Goal: Information Seeking & Learning: Learn about a topic

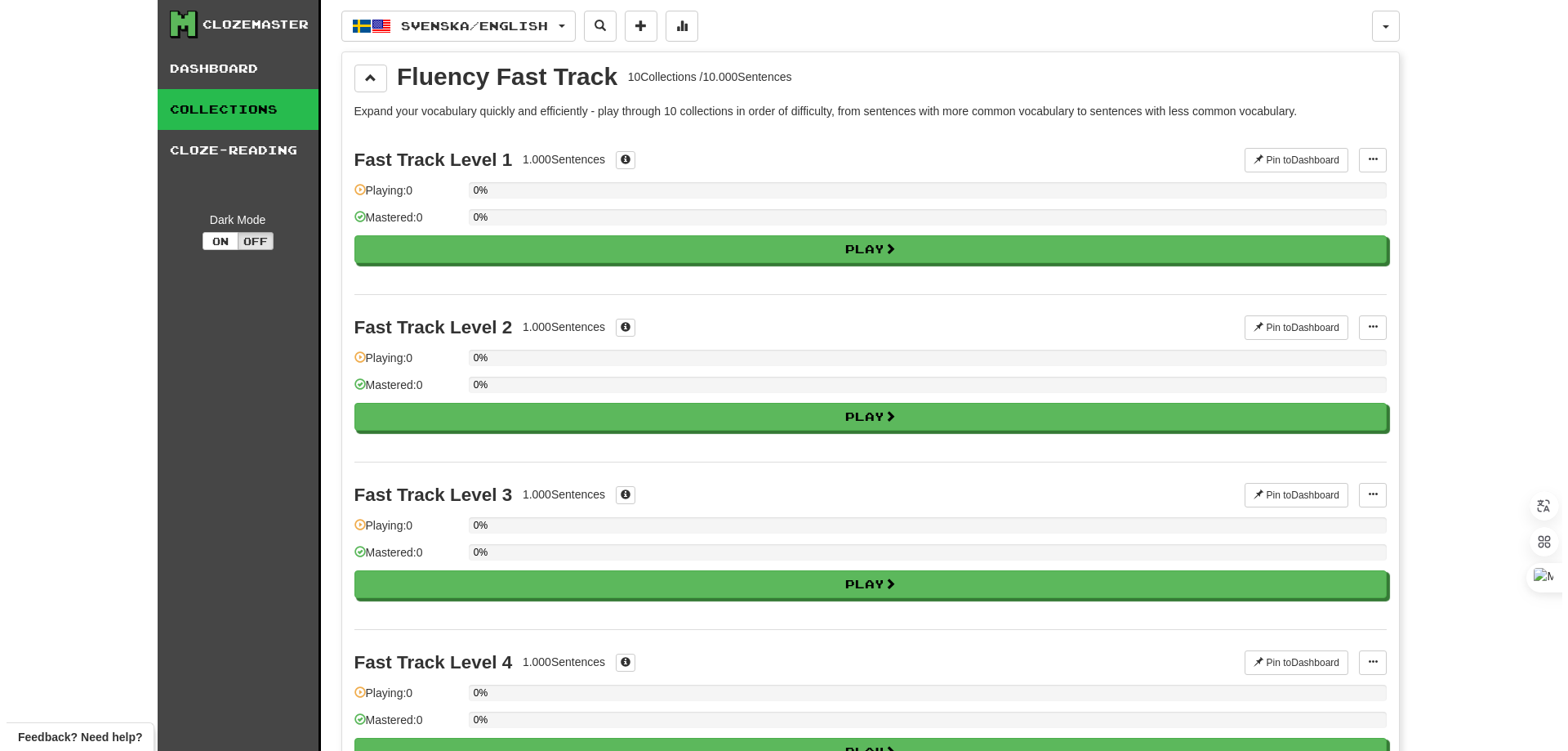
scroll to position [1144, 0]
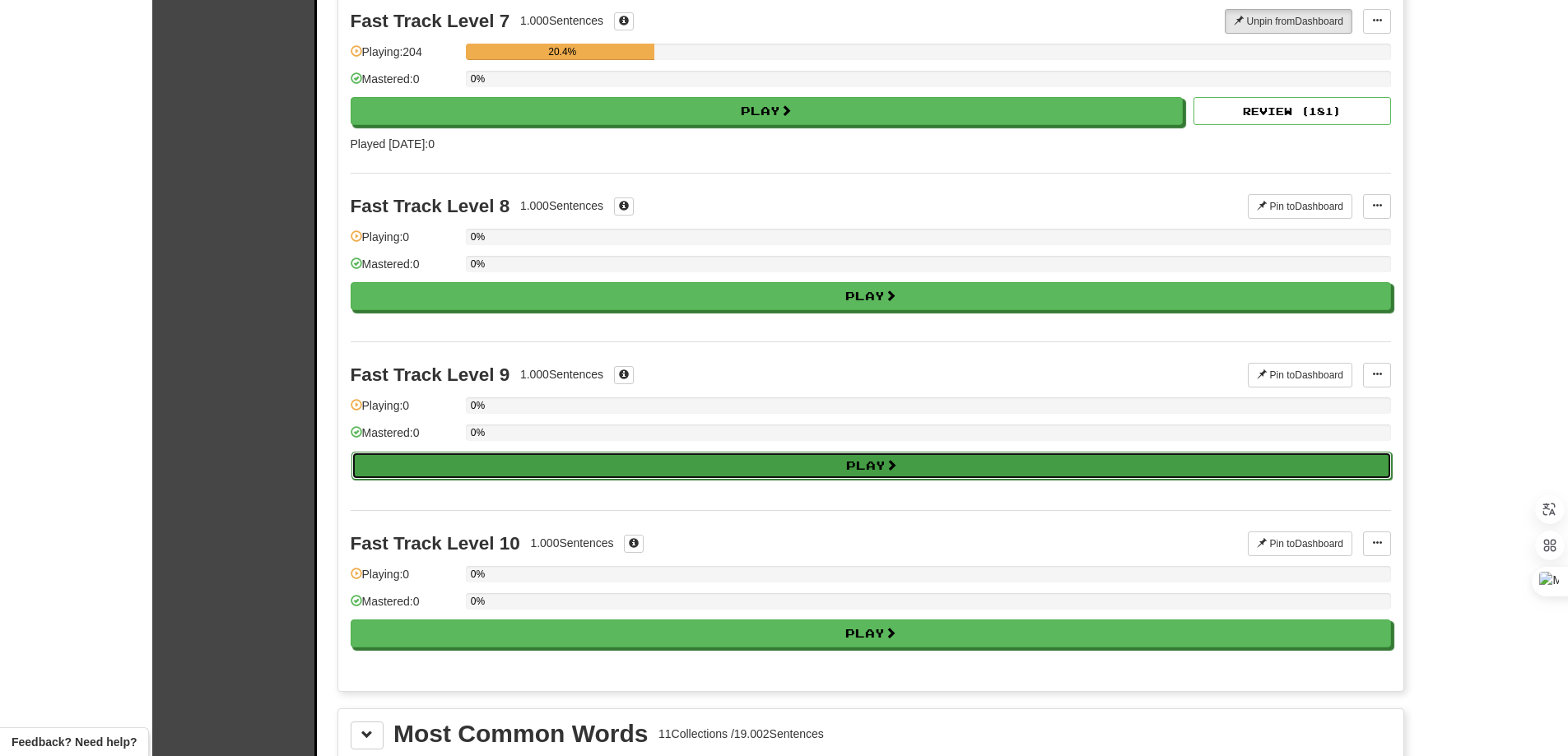
click at [583, 457] on button "Play" at bounding box center [871, 465] width 1040 height 28
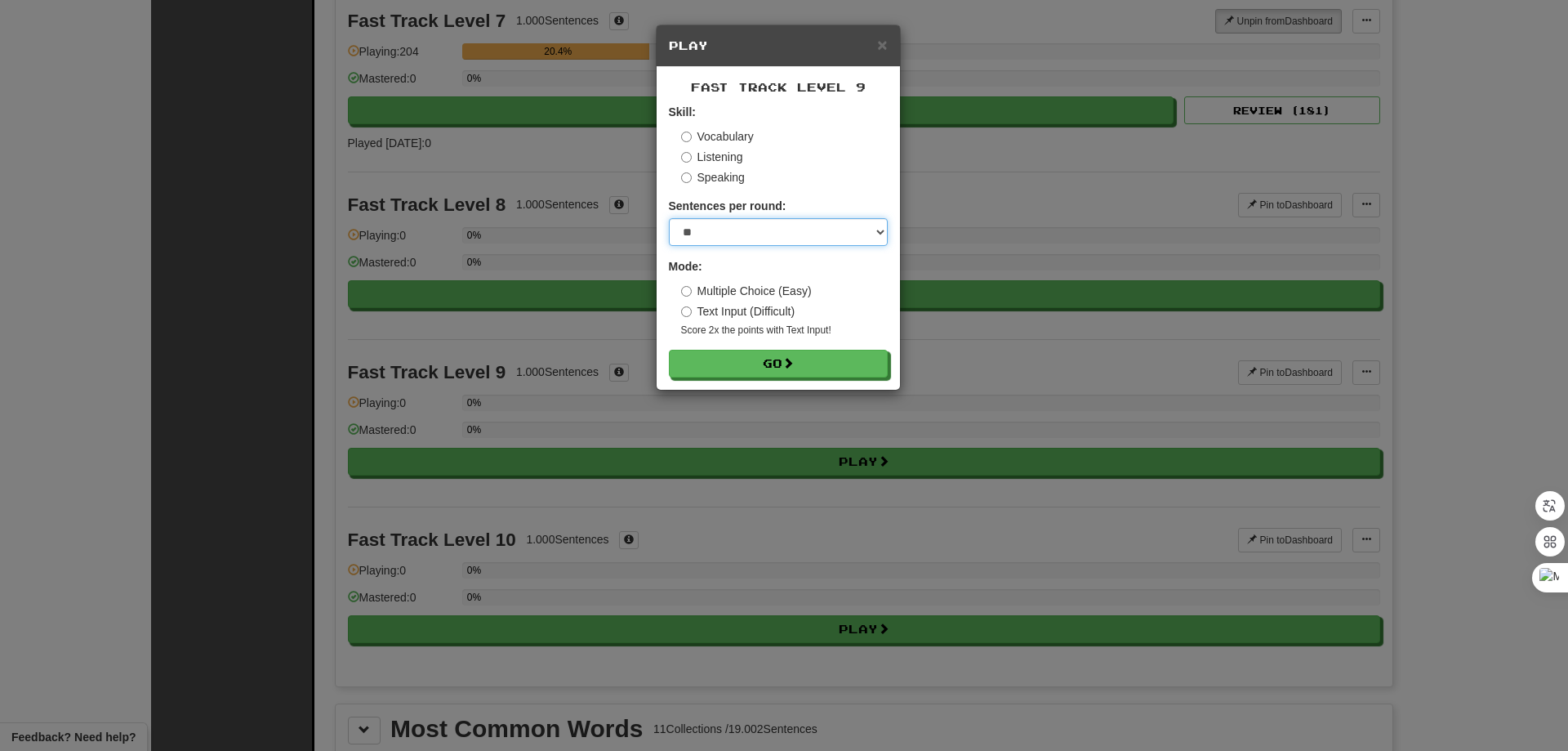
click at [747, 234] on select "* ** ** ** ** ** *** ********" at bounding box center [778, 232] width 219 height 27
select select "********"
click at [669, 218] on select "* ** ** ** ** ** *** ********" at bounding box center [778, 232] width 219 height 27
click at [764, 359] on button "Go" at bounding box center [779, 364] width 219 height 27
click at [812, 355] on button "Go" at bounding box center [779, 364] width 219 height 27
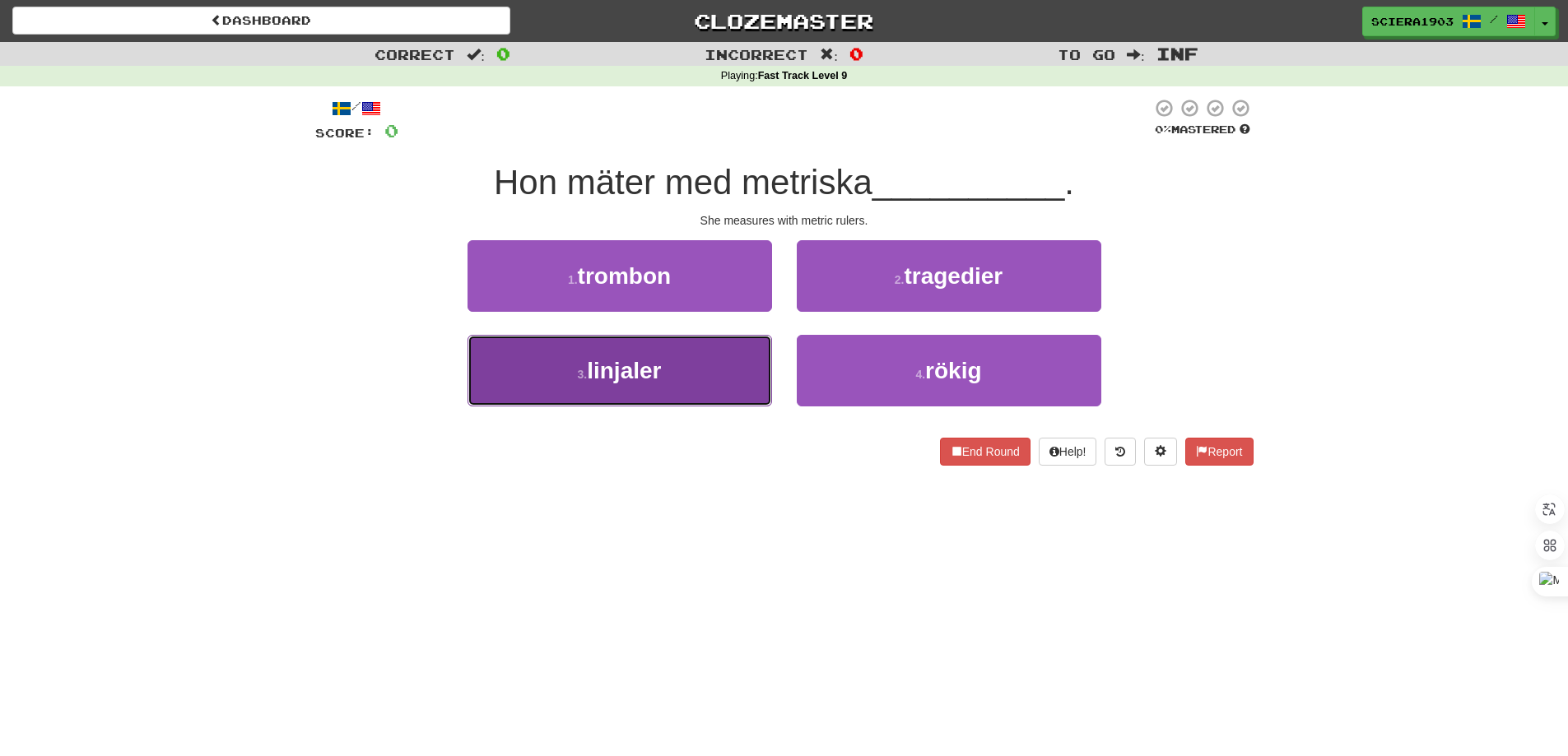
click at [722, 398] on button "3 . linjaler" at bounding box center [620, 370] width 305 height 72
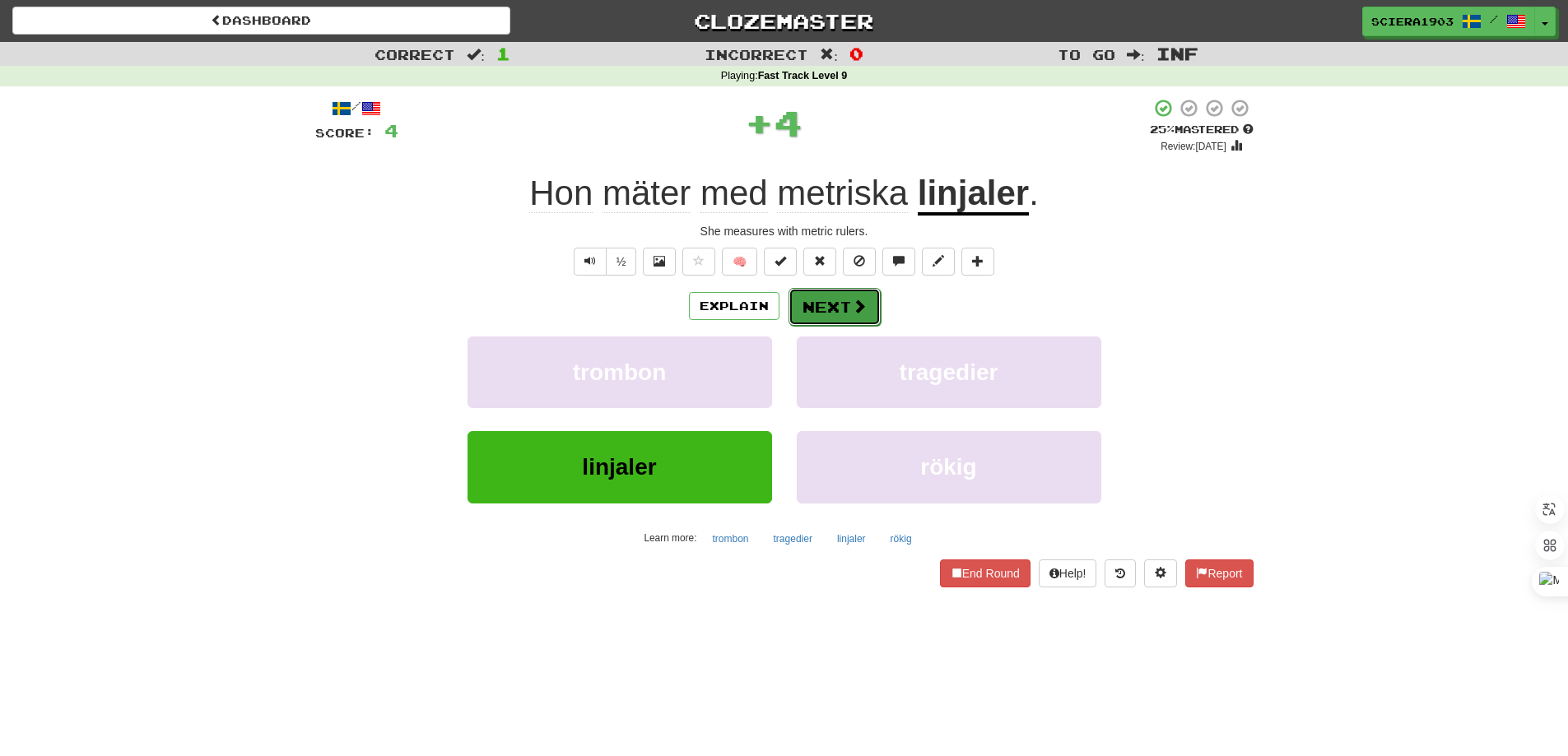
click at [851, 309] on span at bounding box center [858, 305] width 15 height 15
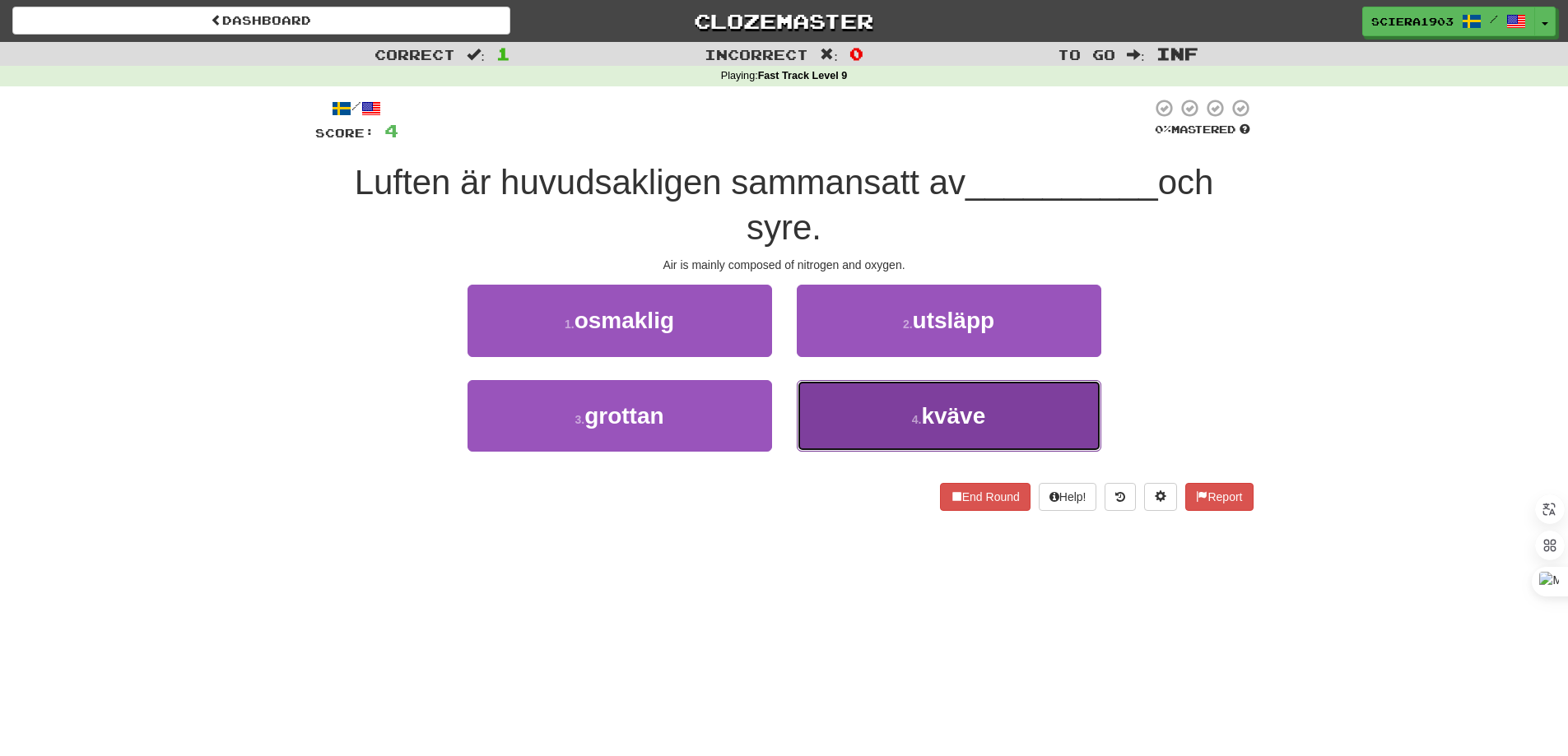
click at [935, 414] on span "kväve" at bounding box center [953, 415] width 64 height 25
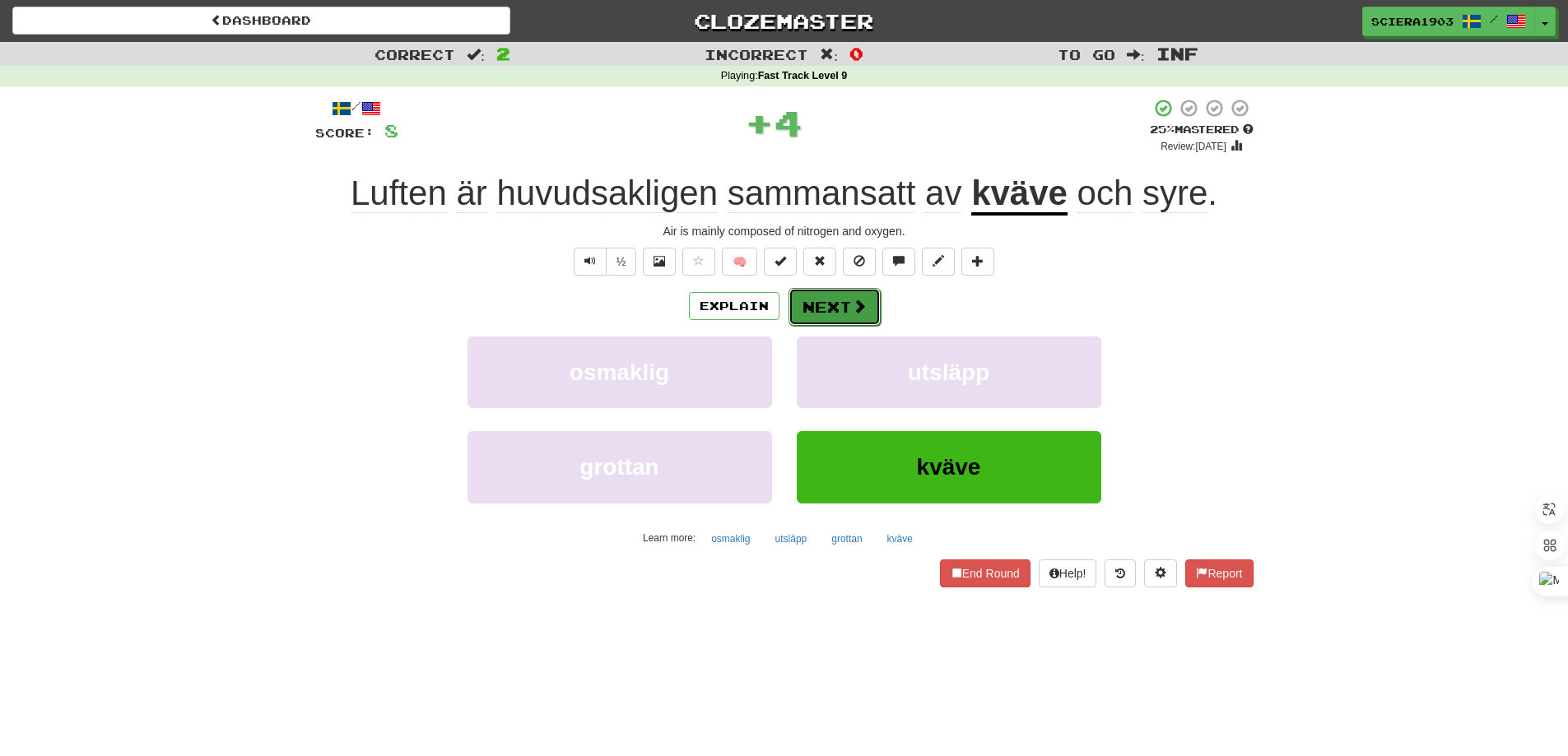
click at [846, 295] on button "Next" at bounding box center [834, 307] width 93 height 38
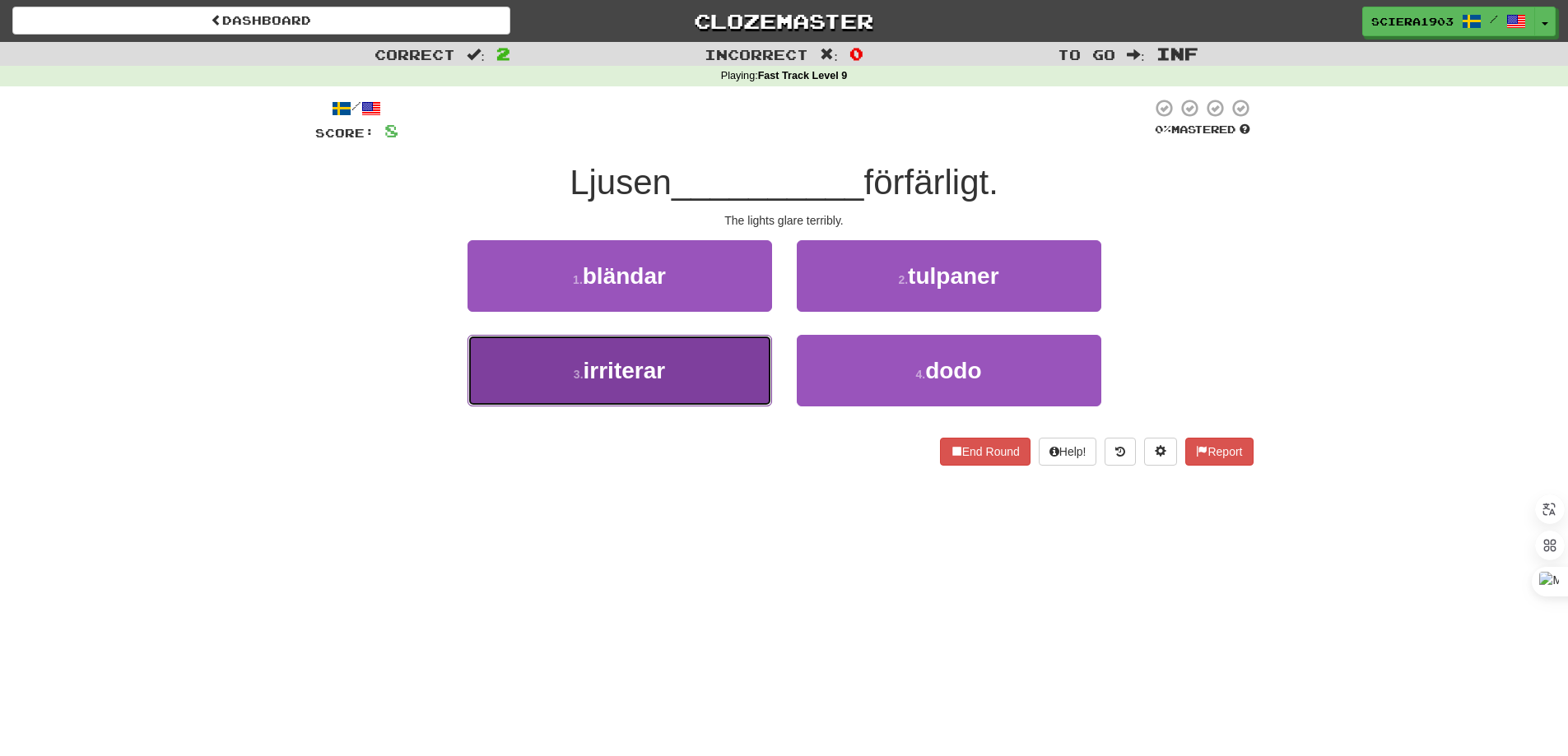
click at [737, 353] on button "3 . irriterar" at bounding box center [620, 370] width 305 height 72
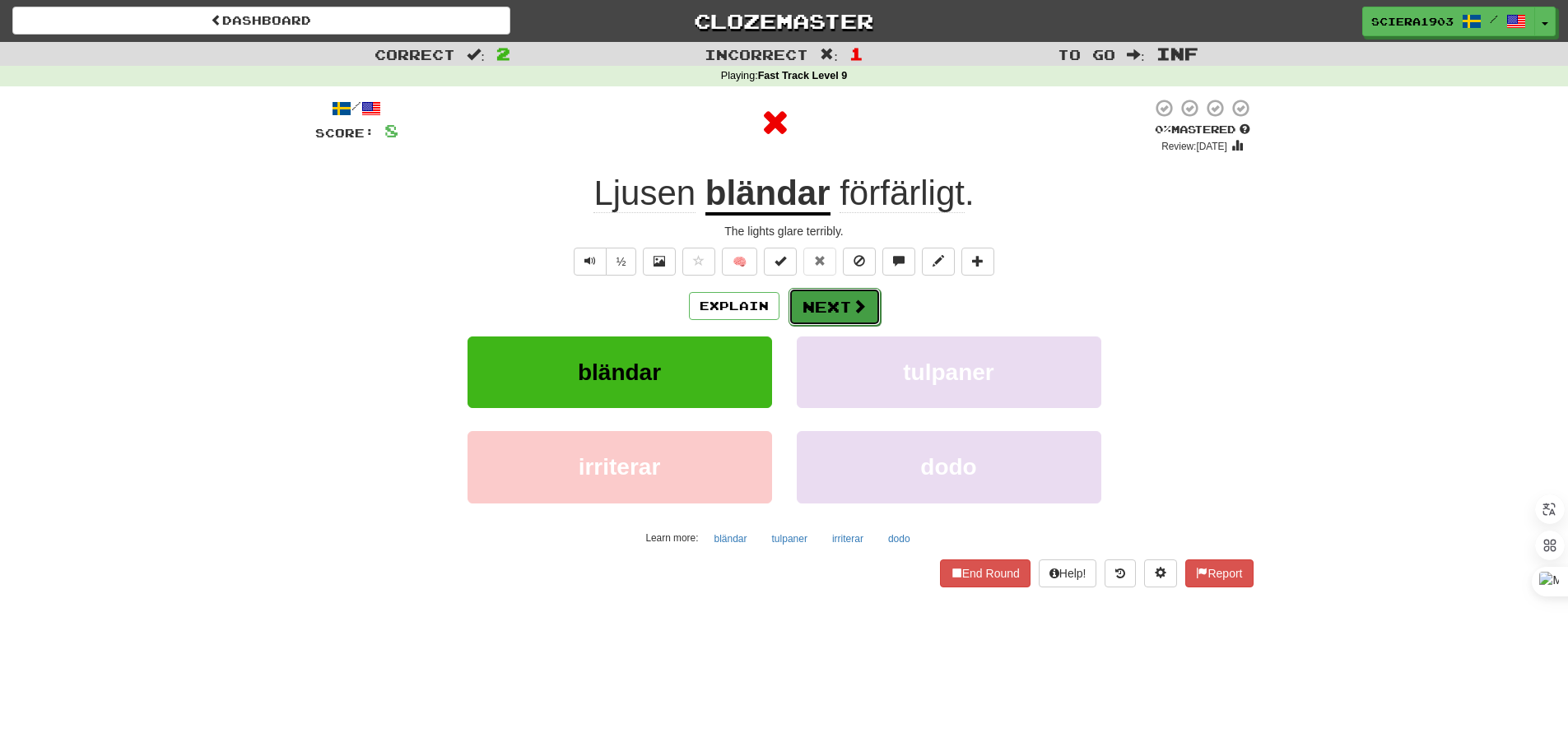
click at [809, 298] on button "Next" at bounding box center [834, 307] width 93 height 38
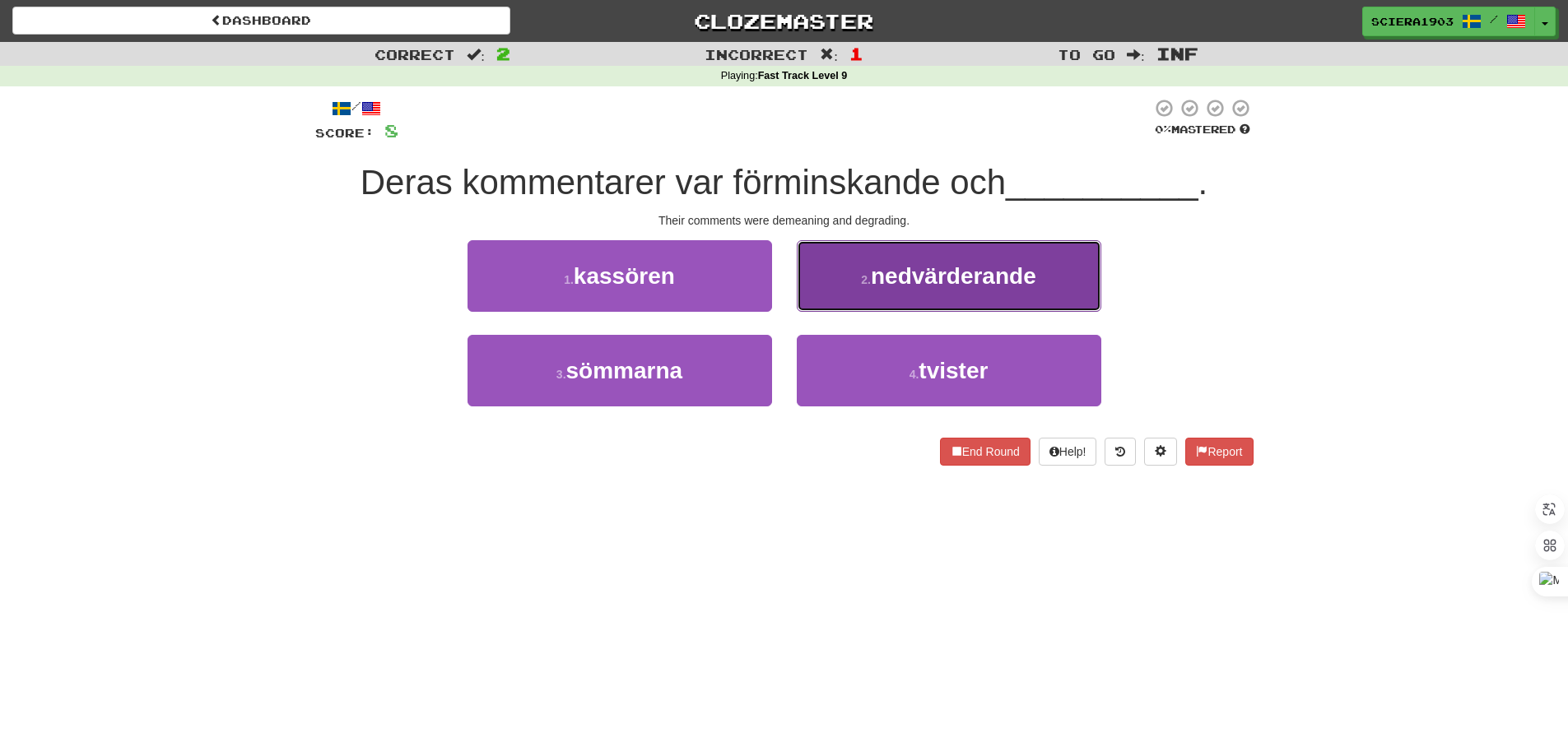
click at [879, 274] on span "nedvärderande" at bounding box center [953, 275] width 165 height 25
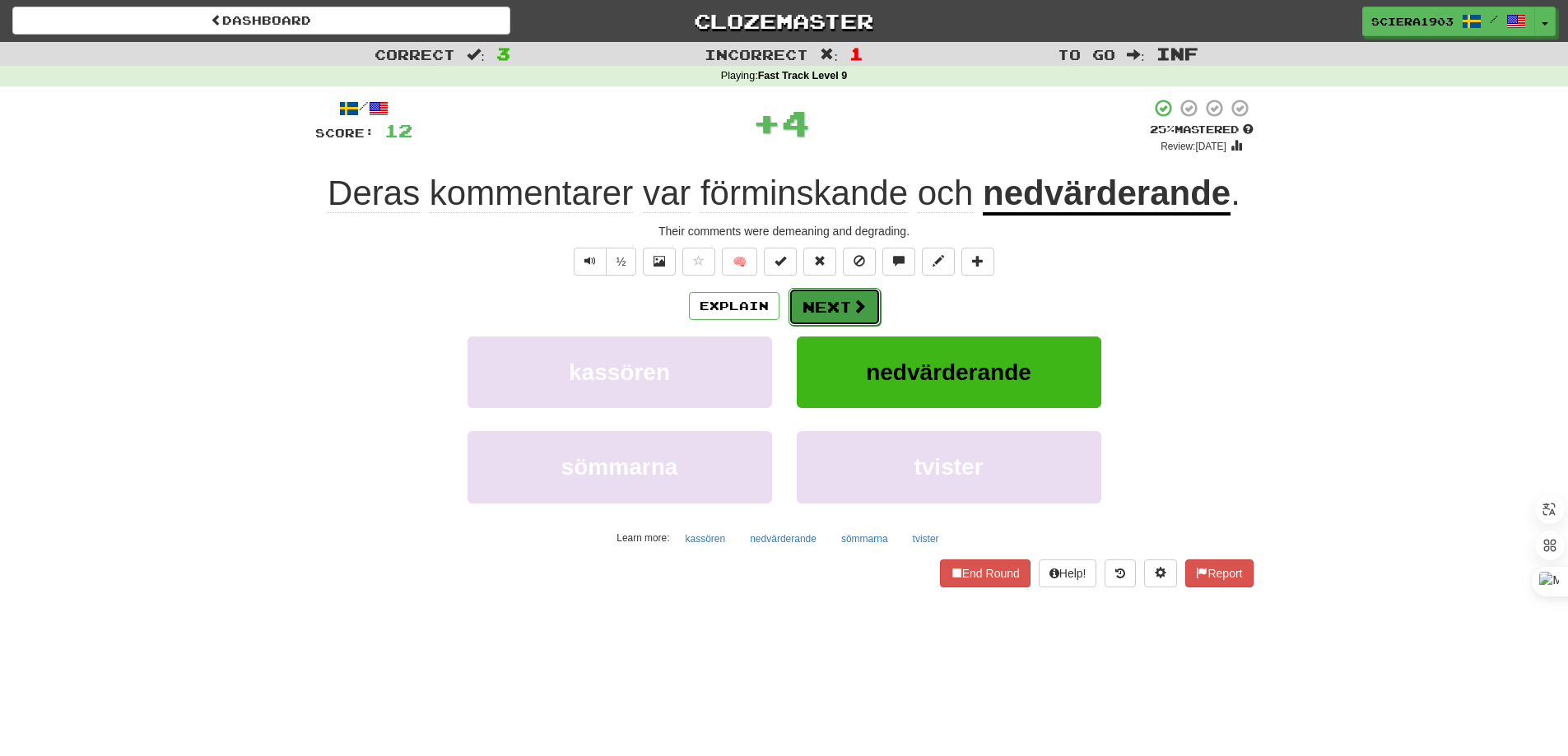
click at [864, 298] on span at bounding box center [858, 305] width 15 height 15
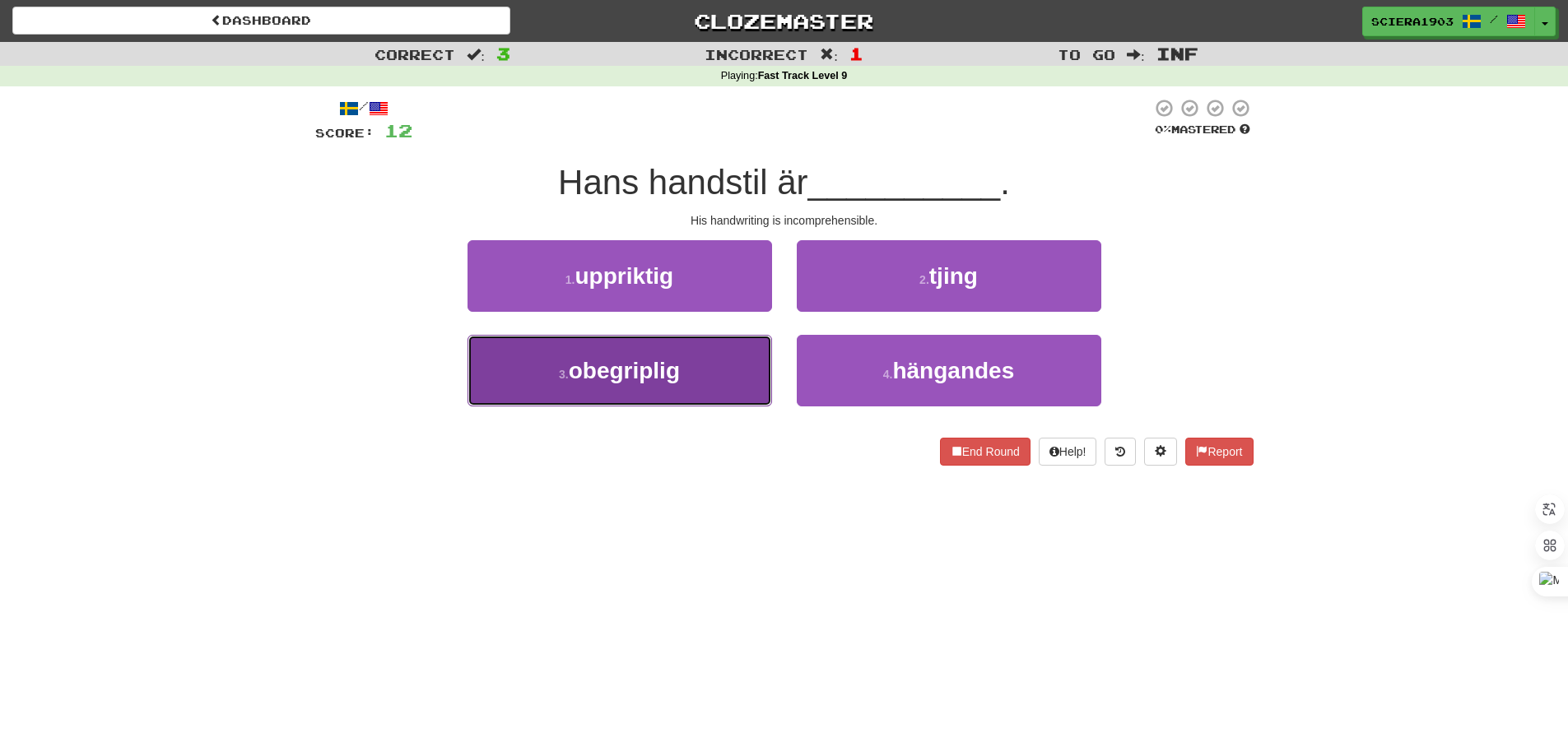
click at [742, 372] on button "3 . obegriplig" at bounding box center [620, 370] width 305 height 72
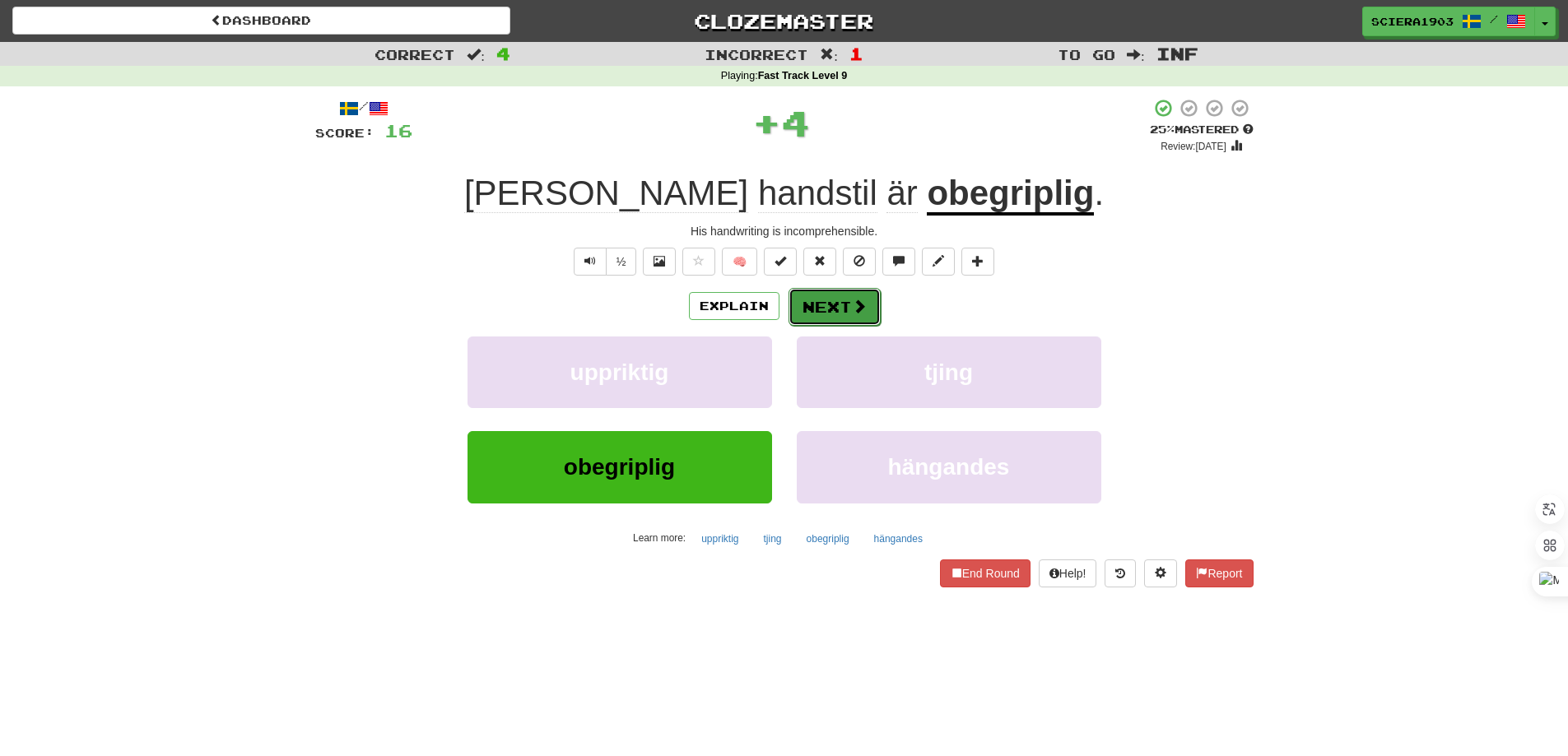
click at [851, 305] on span at bounding box center [858, 305] width 15 height 15
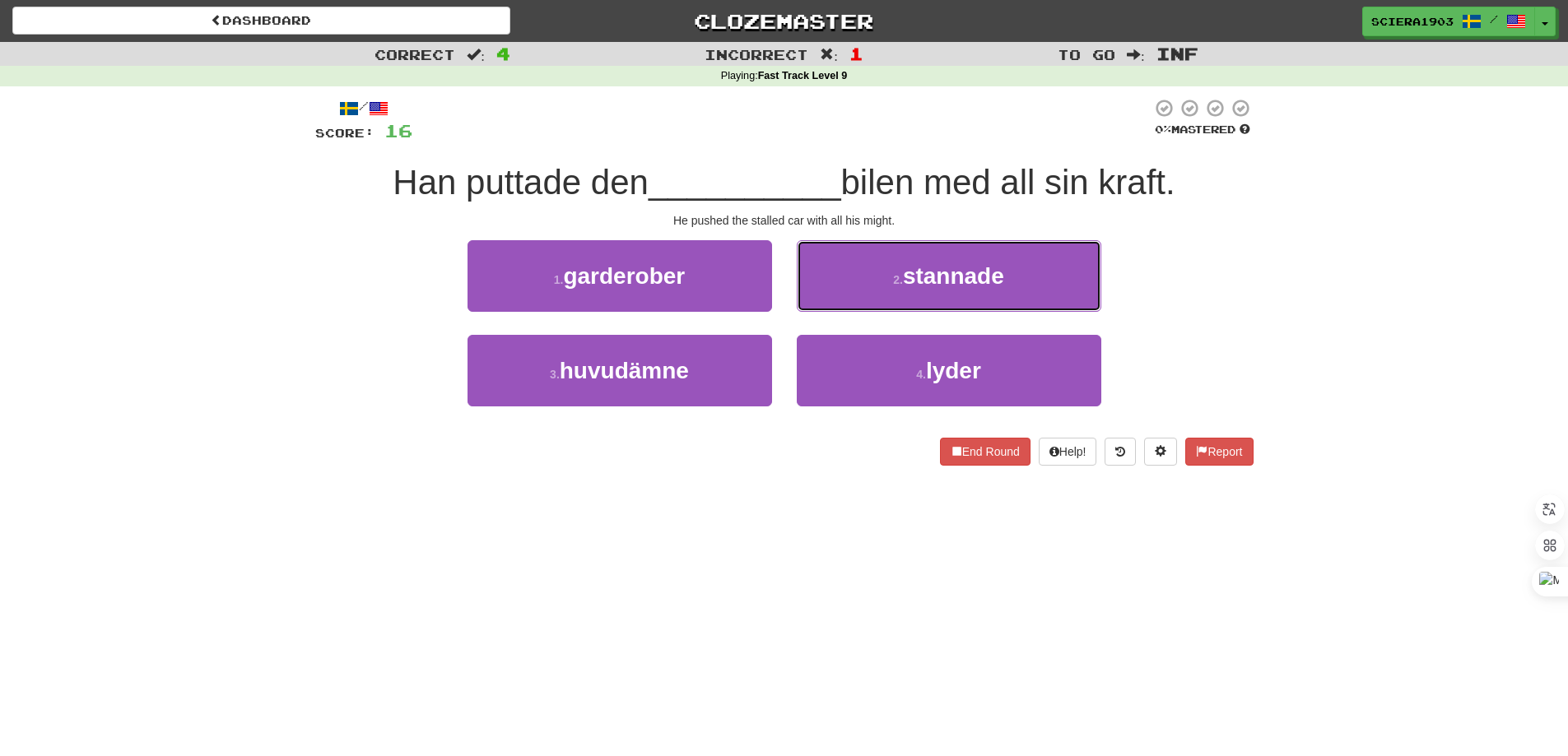
click at [850, 305] on button "2 . stannade" at bounding box center [949, 276] width 305 height 72
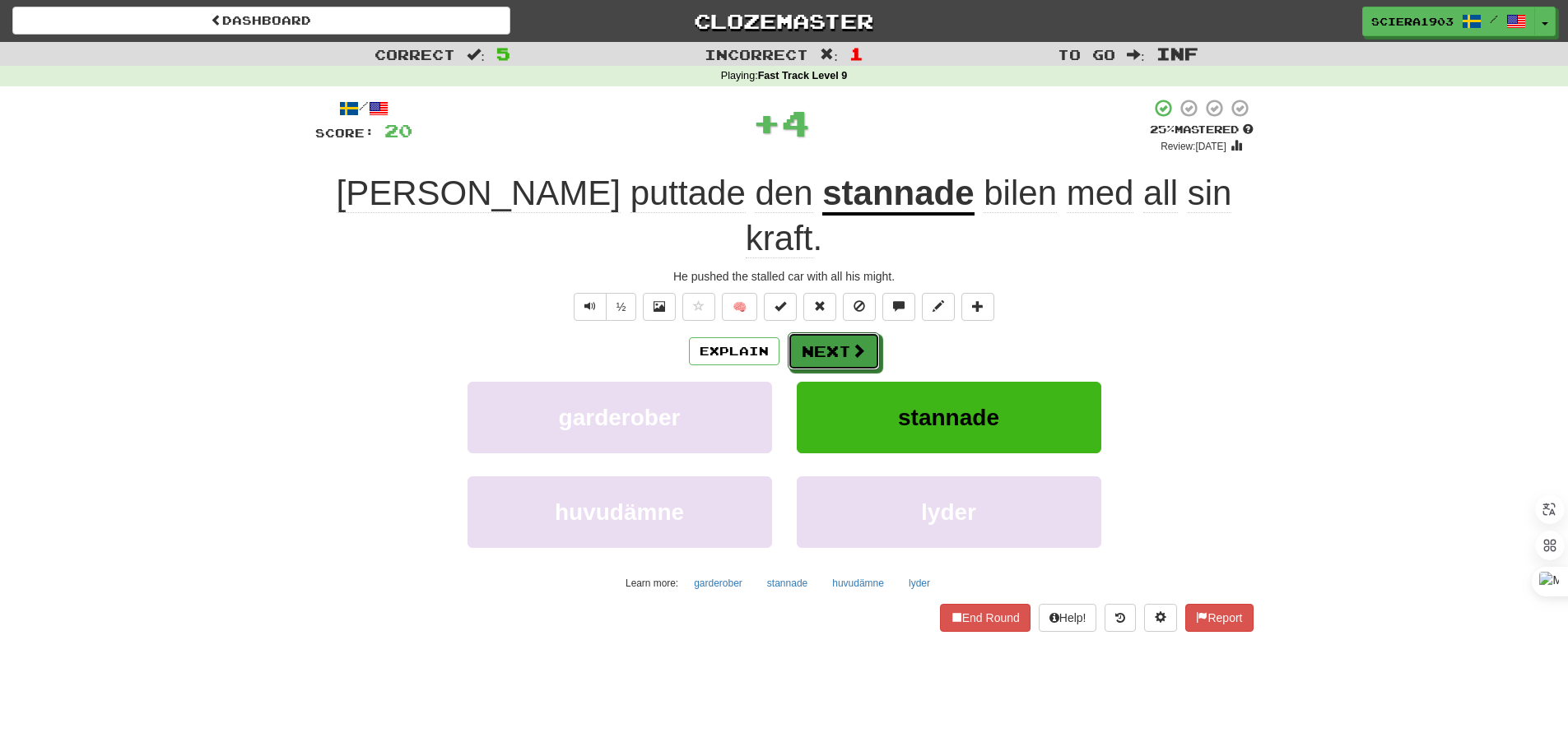
click at [851, 343] on span at bounding box center [858, 350] width 15 height 15
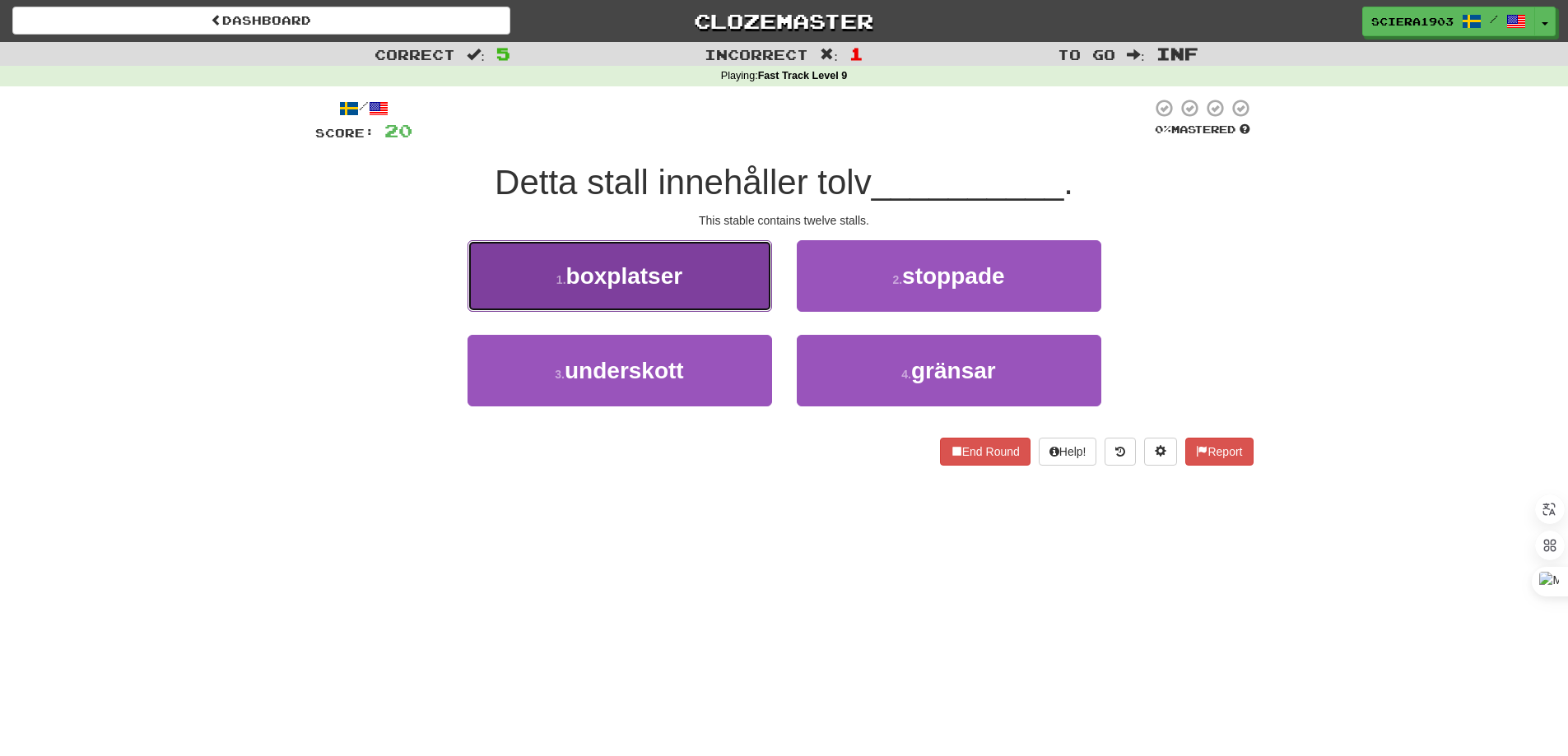
click at [697, 300] on button "1 . boxplatser" at bounding box center [620, 276] width 305 height 72
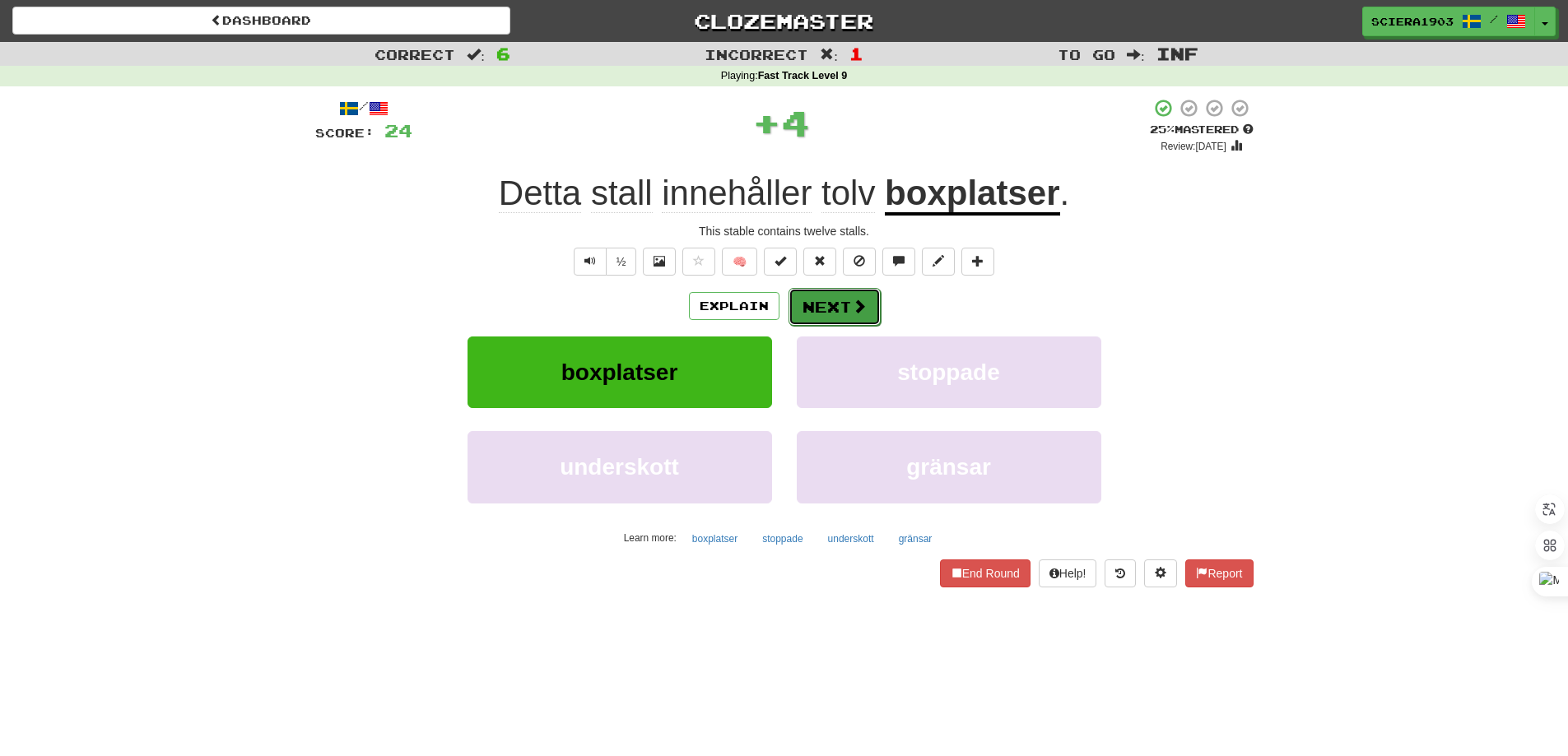
click at [822, 303] on button "Next" at bounding box center [834, 307] width 93 height 38
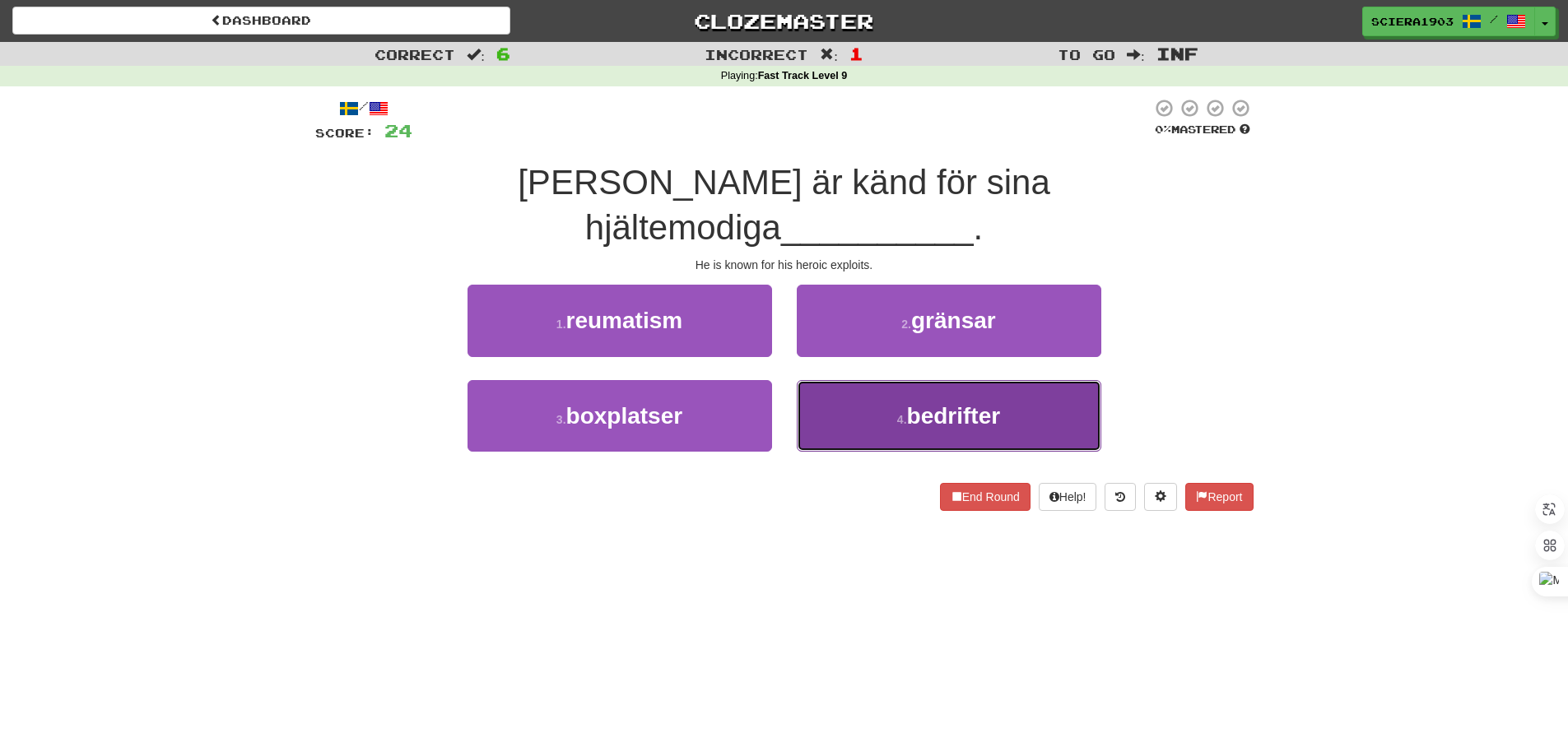
click at [849, 380] on button "4 . bedrifter" at bounding box center [949, 415] width 305 height 72
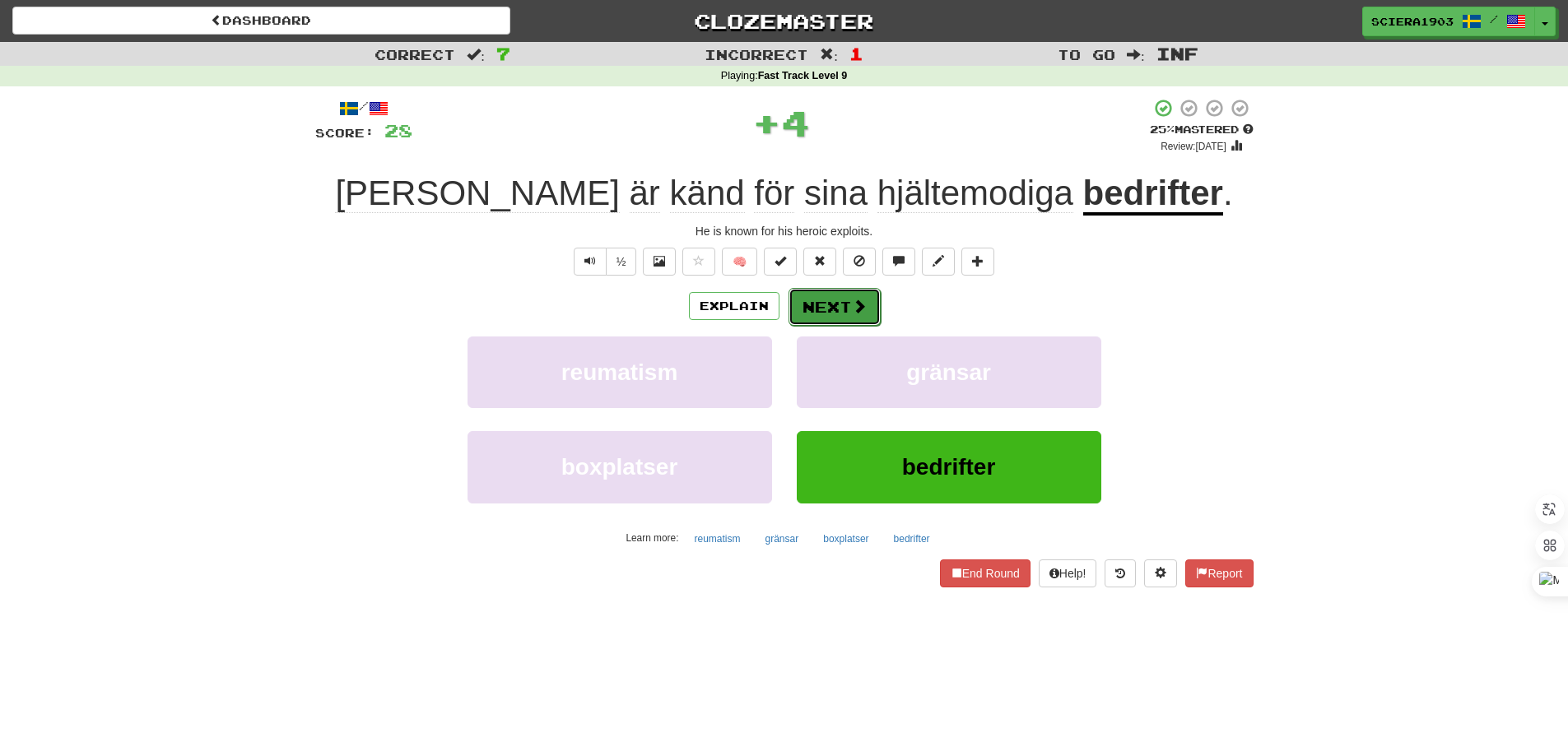
click at [838, 309] on button "Next" at bounding box center [834, 307] width 93 height 38
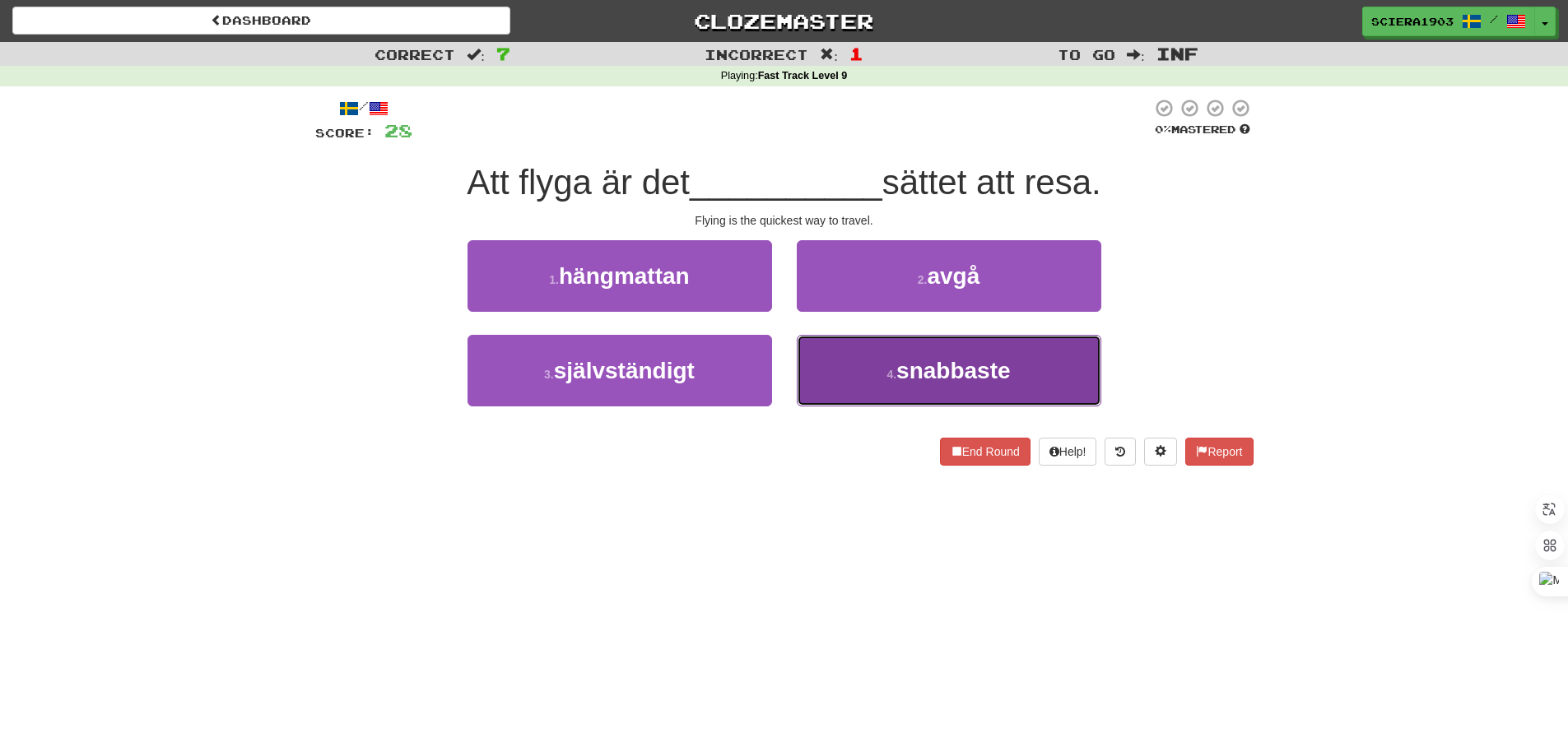
click at [843, 367] on button "4 . snabbaste" at bounding box center [949, 370] width 305 height 72
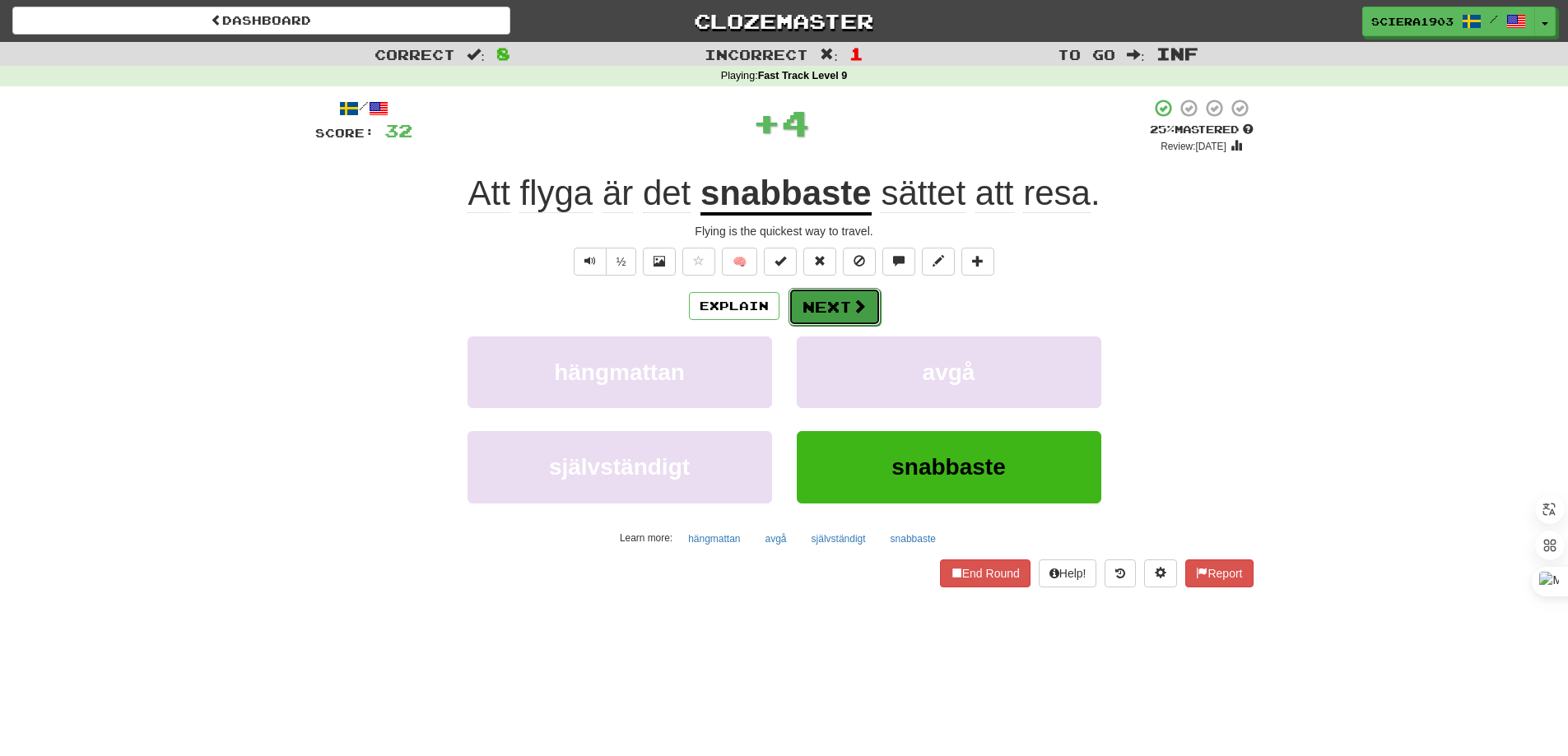
click at [843, 304] on button "Next" at bounding box center [834, 307] width 93 height 38
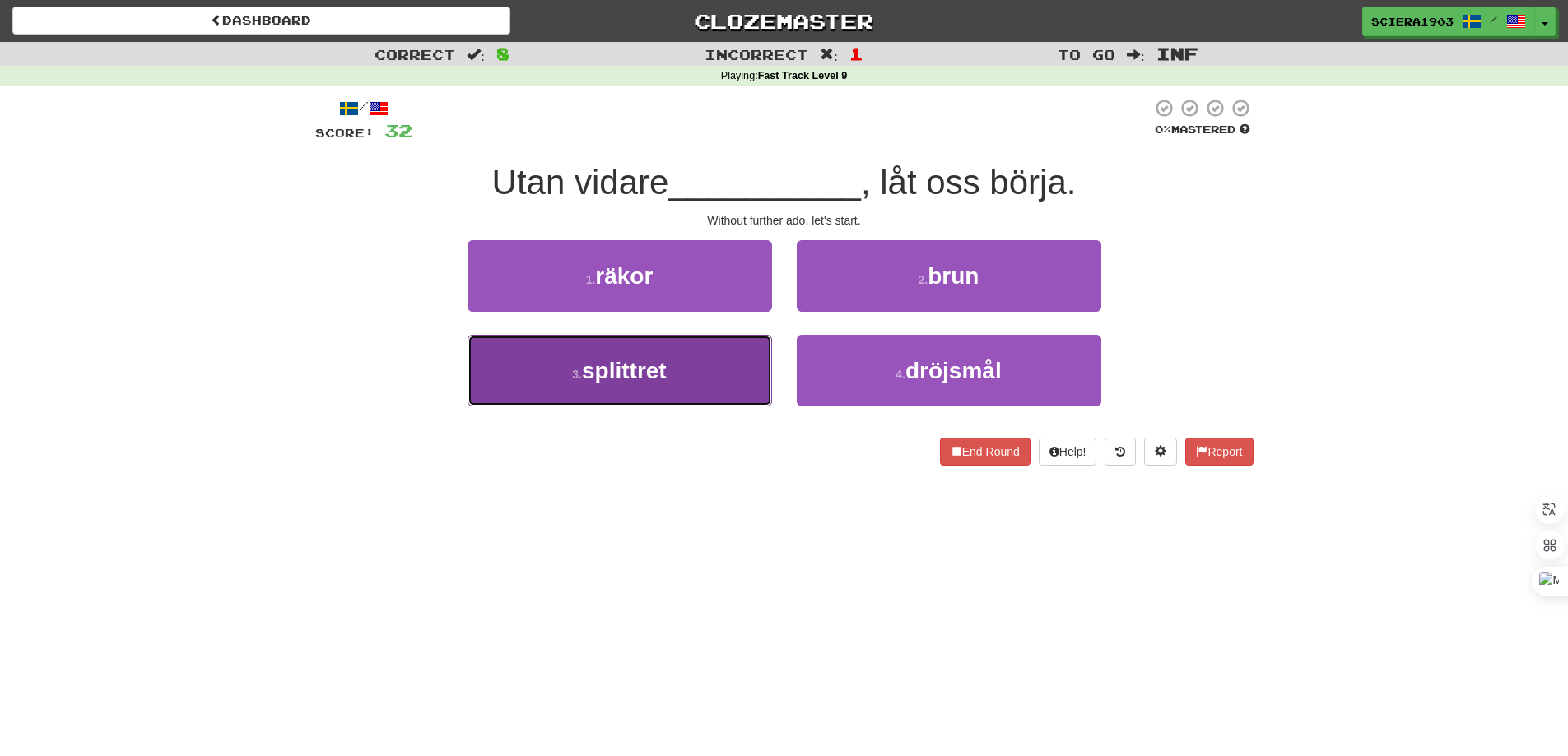
click at [685, 363] on button "3 . splittret" at bounding box center [620, 370] width 305 height 72
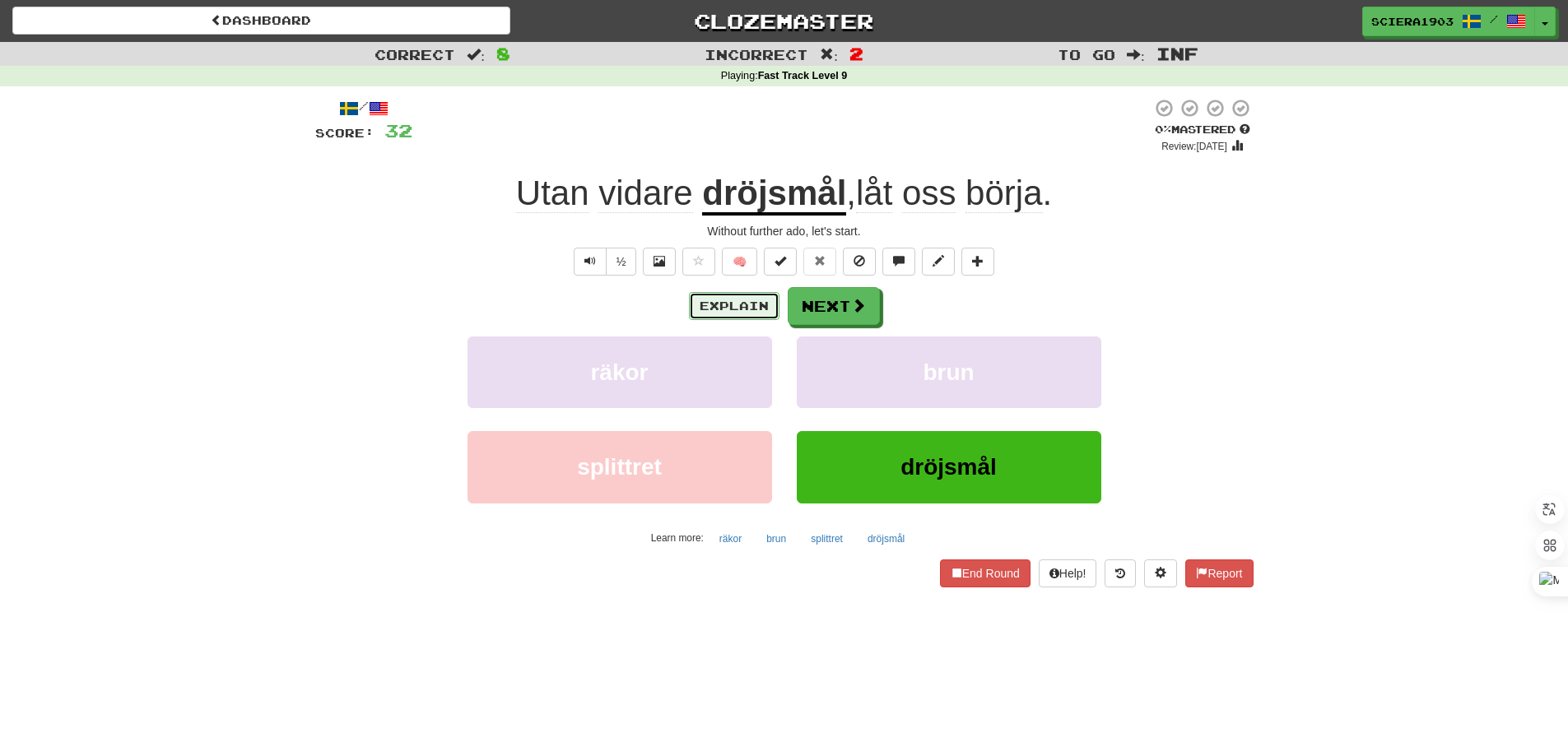
click at [725, 306] on button "Explain" at bounding box center [734, 306] width 91 height 28
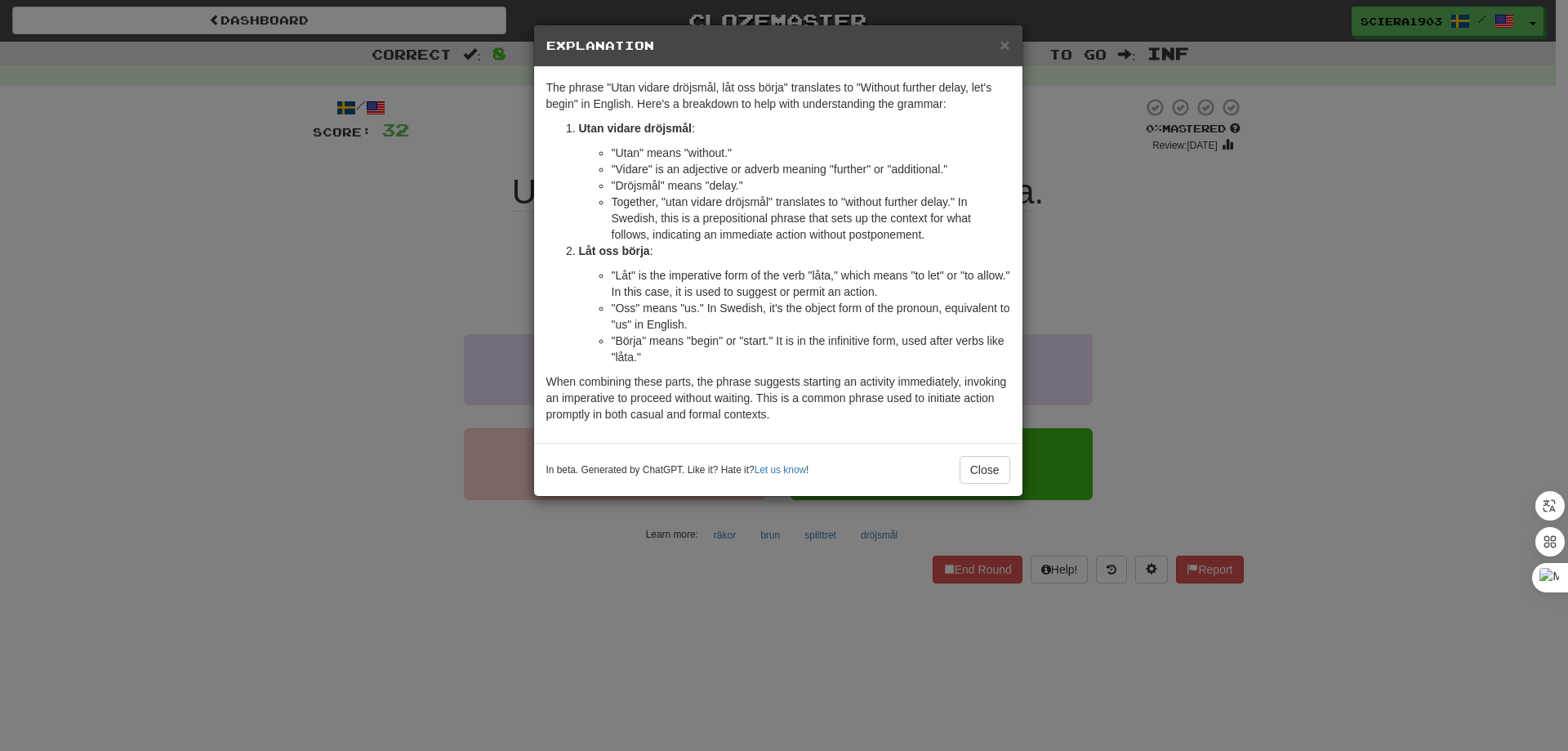
click at [350, 318] on div "× Explanation The phrase "Utan vidare dröjsmål, låt oss börja" translates to "W…" at bounding box center [784, 376] width 1568 height 751
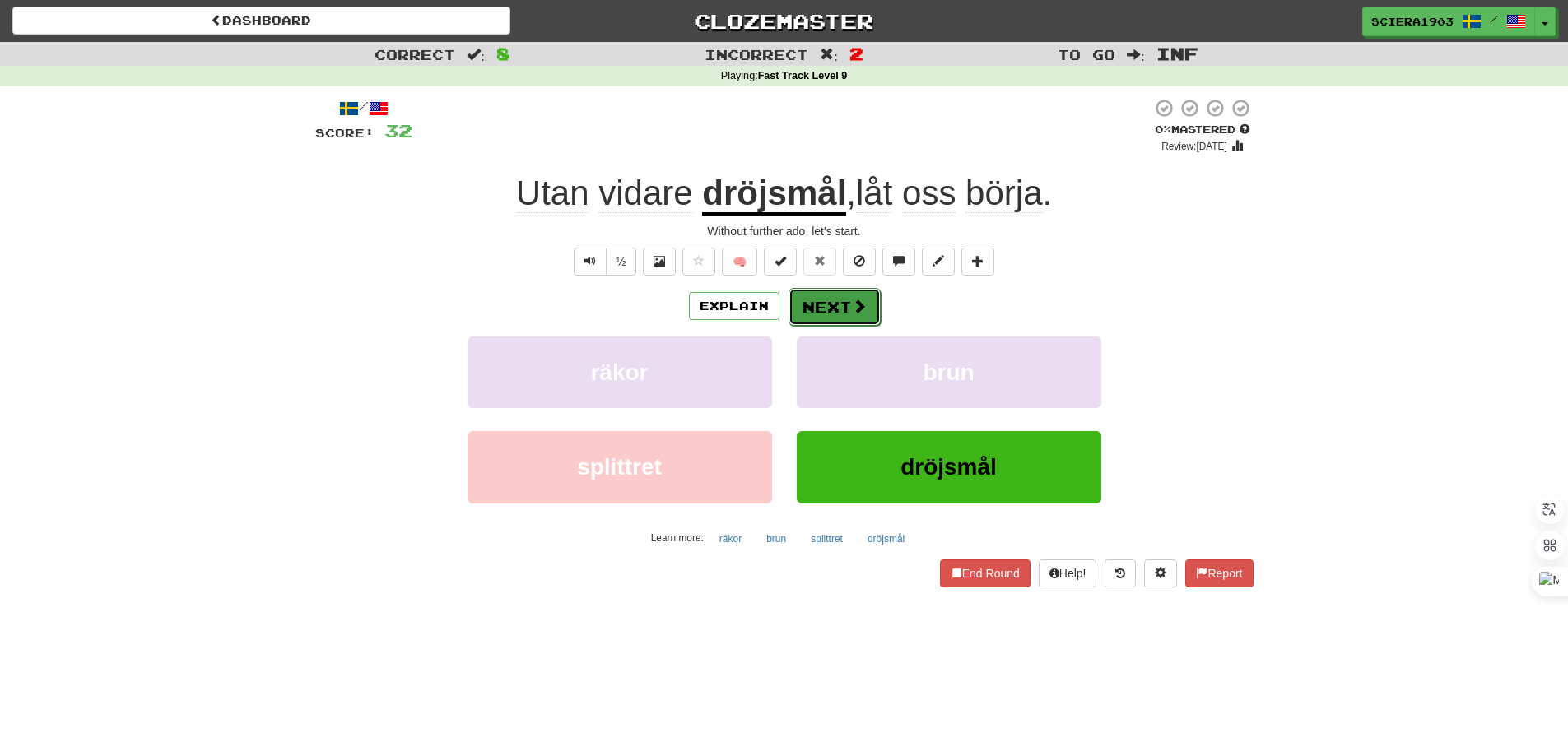
click at [867, 305] on button "Next" at bounding box center [834, 307] width 93 height 38
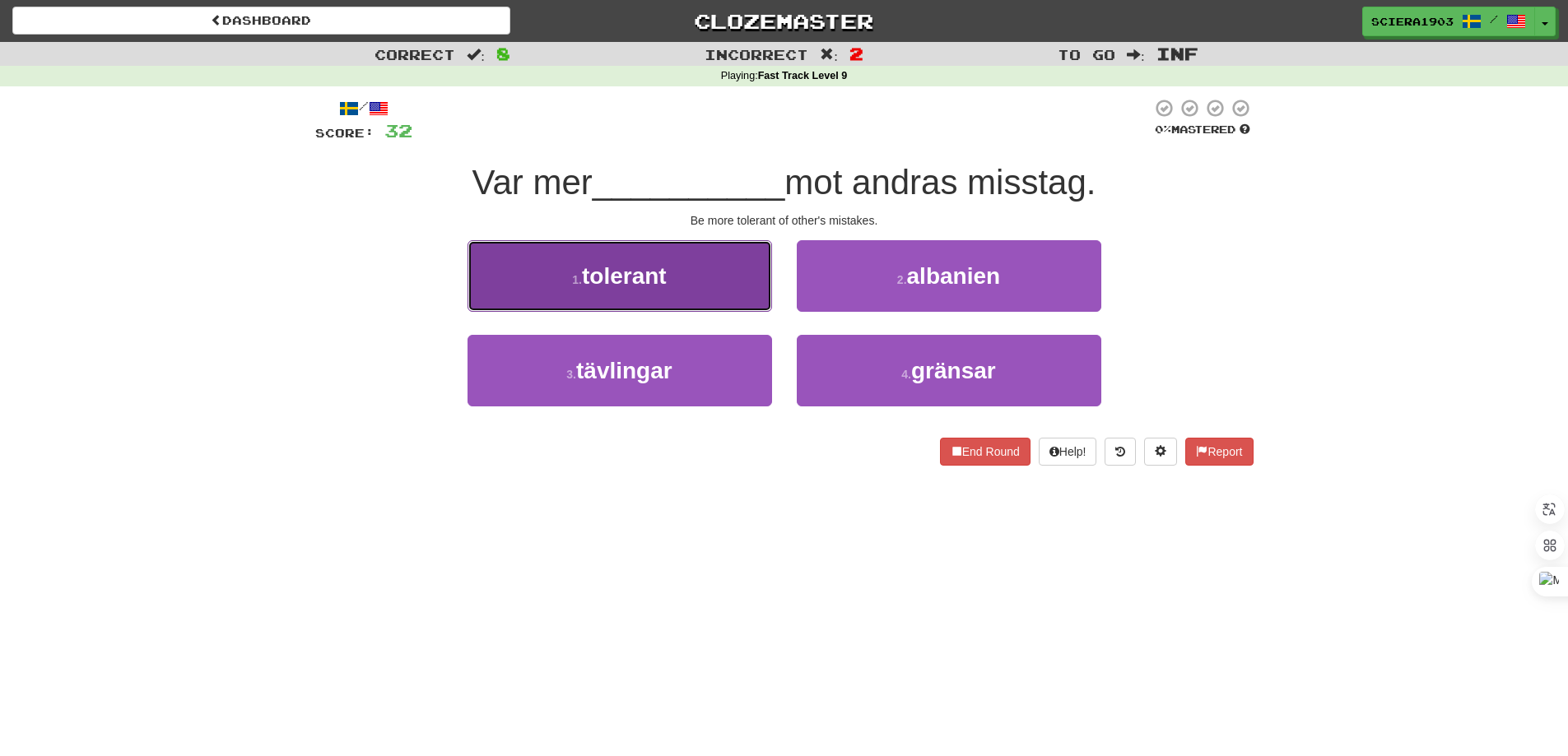
click at [730, 260] on button "1 . tolerant" at bounding box center [620, 276] width 305 height 72
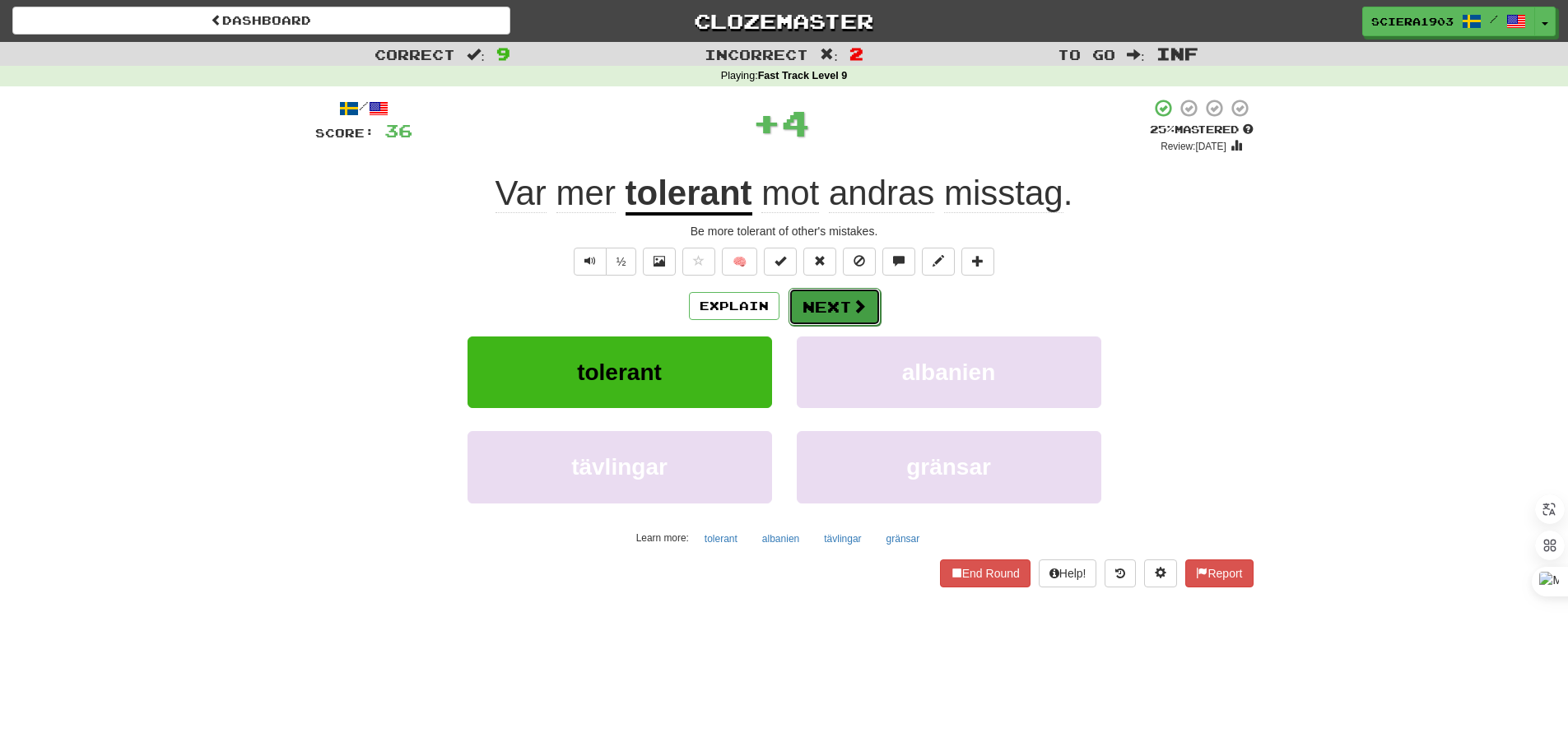
click at [819, 297] on button "Next" at bounding box center [834, 307] width 93 height 38
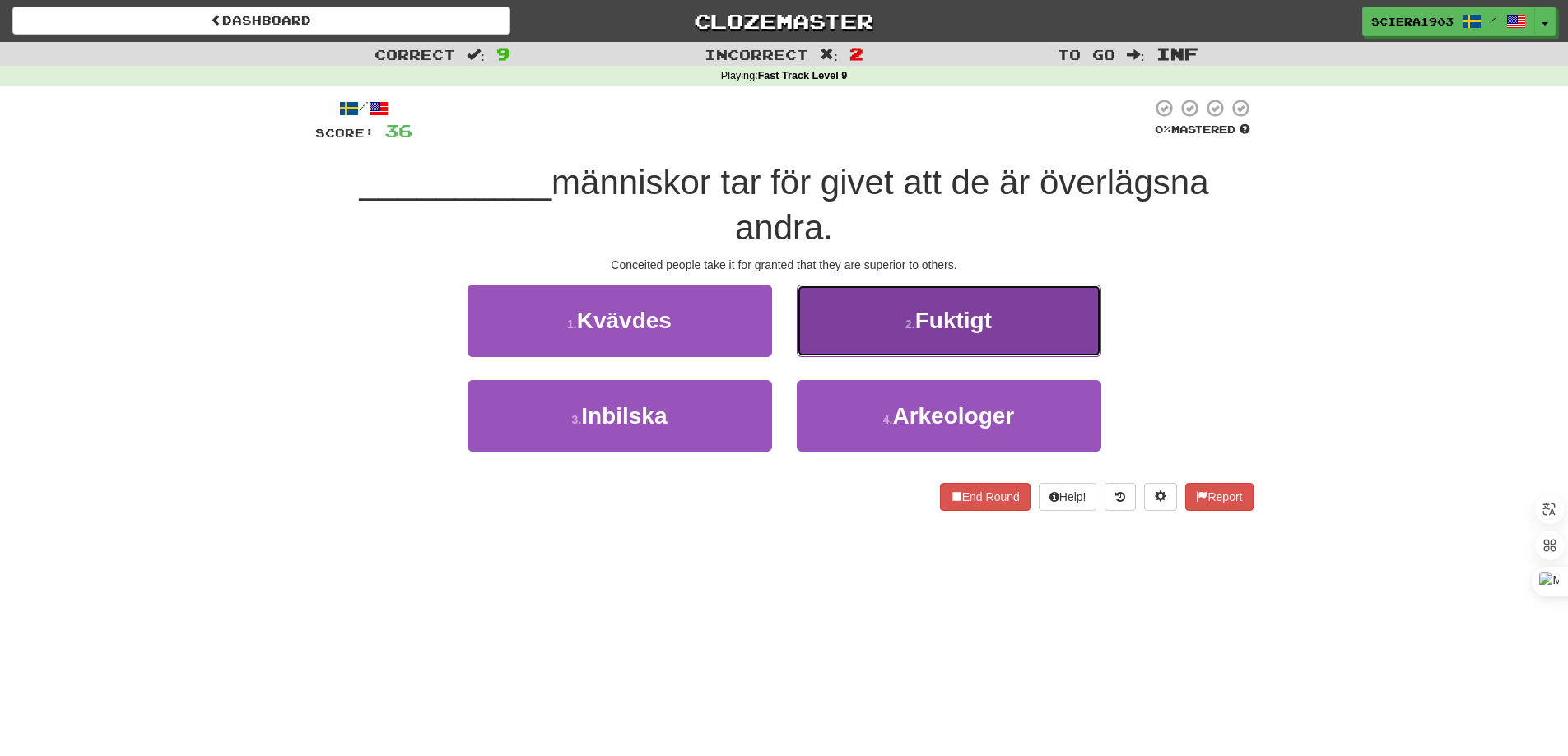
click at [920, 331] on span "Fuktigt" at bounding box center [954, 320] width 76 height 25
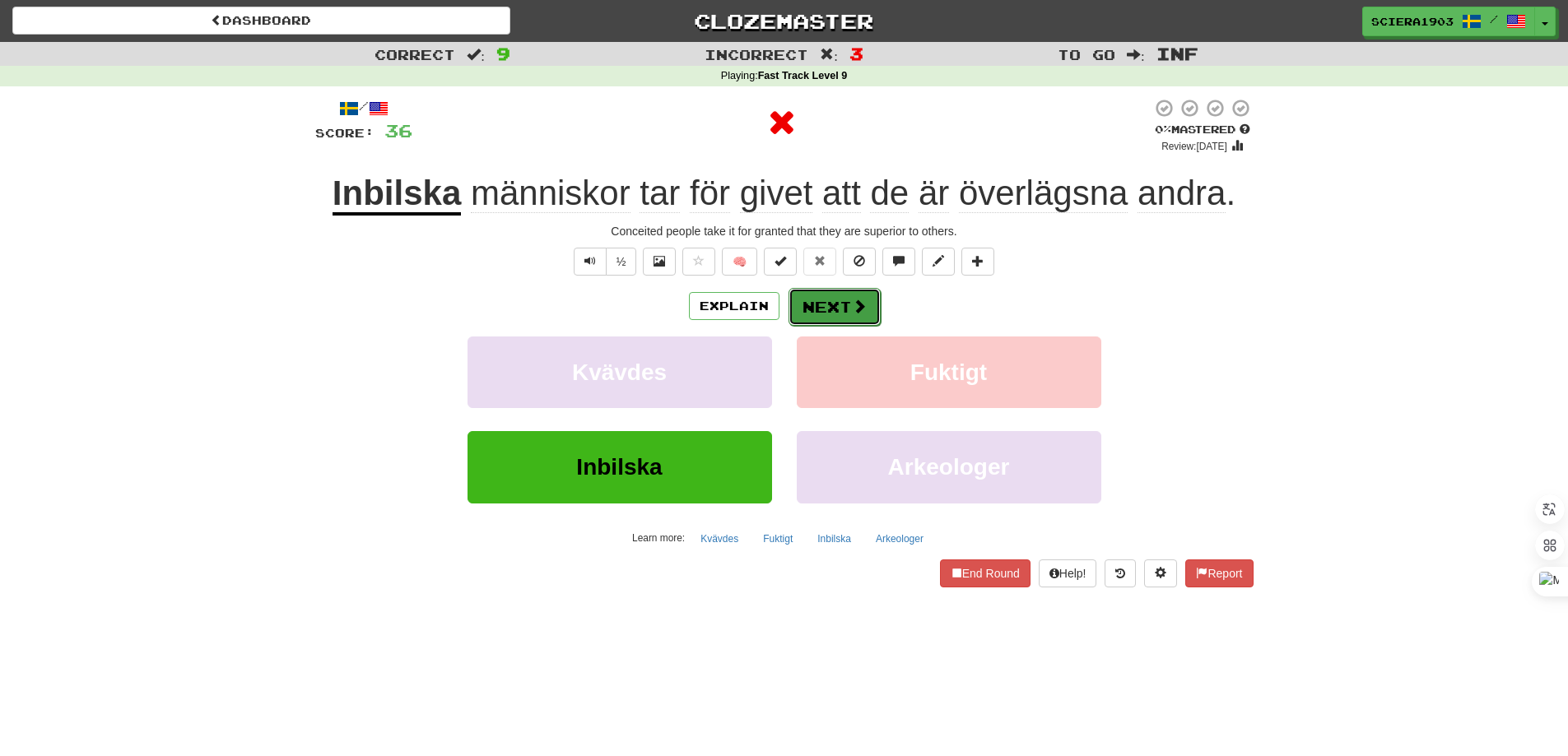
click at [841, 291] on button "Next" at bounding box center [834, 307] width 93 height 38
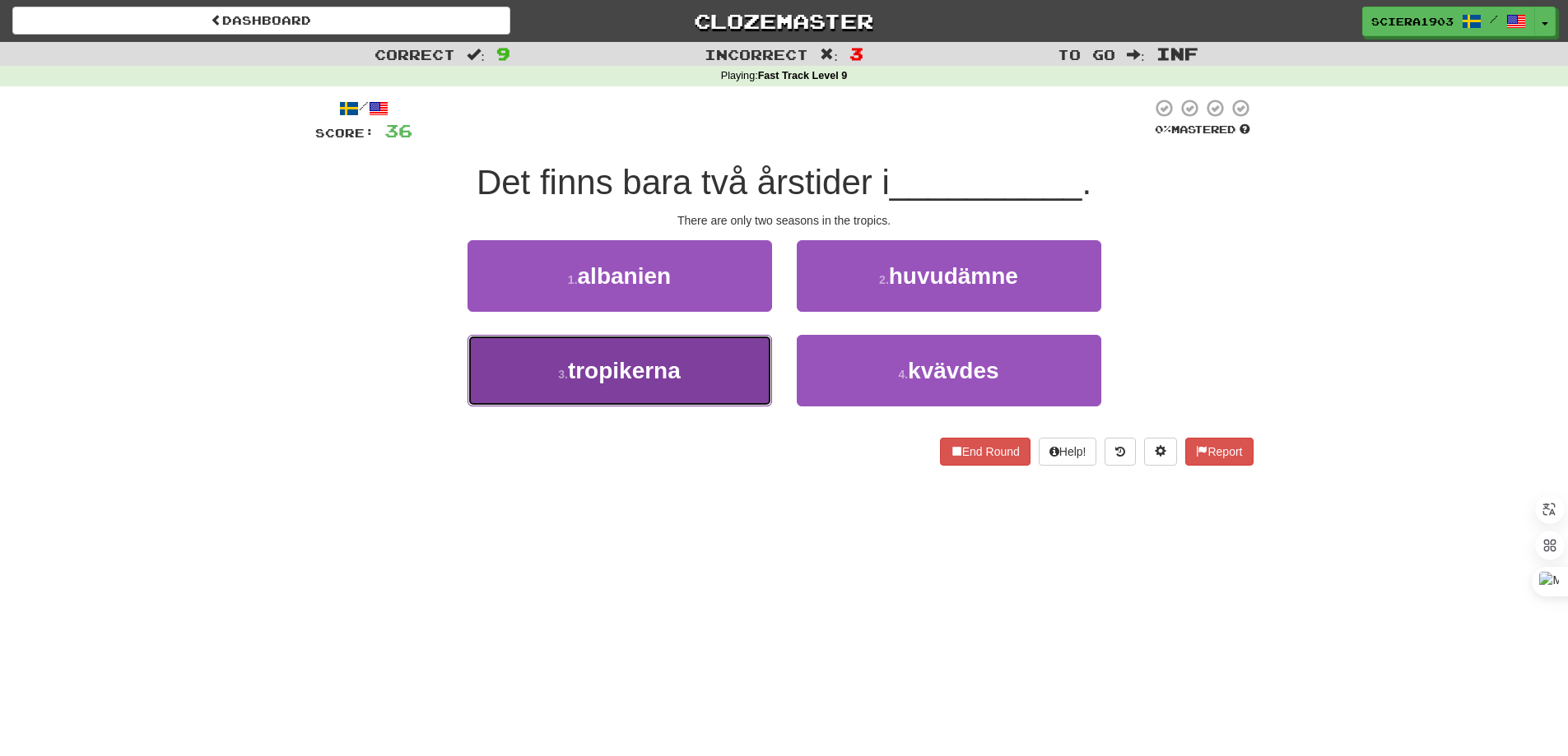
click at [705, 363] on button "3 . tropikerna" at bounding box center [620, 370] width 305 height 72
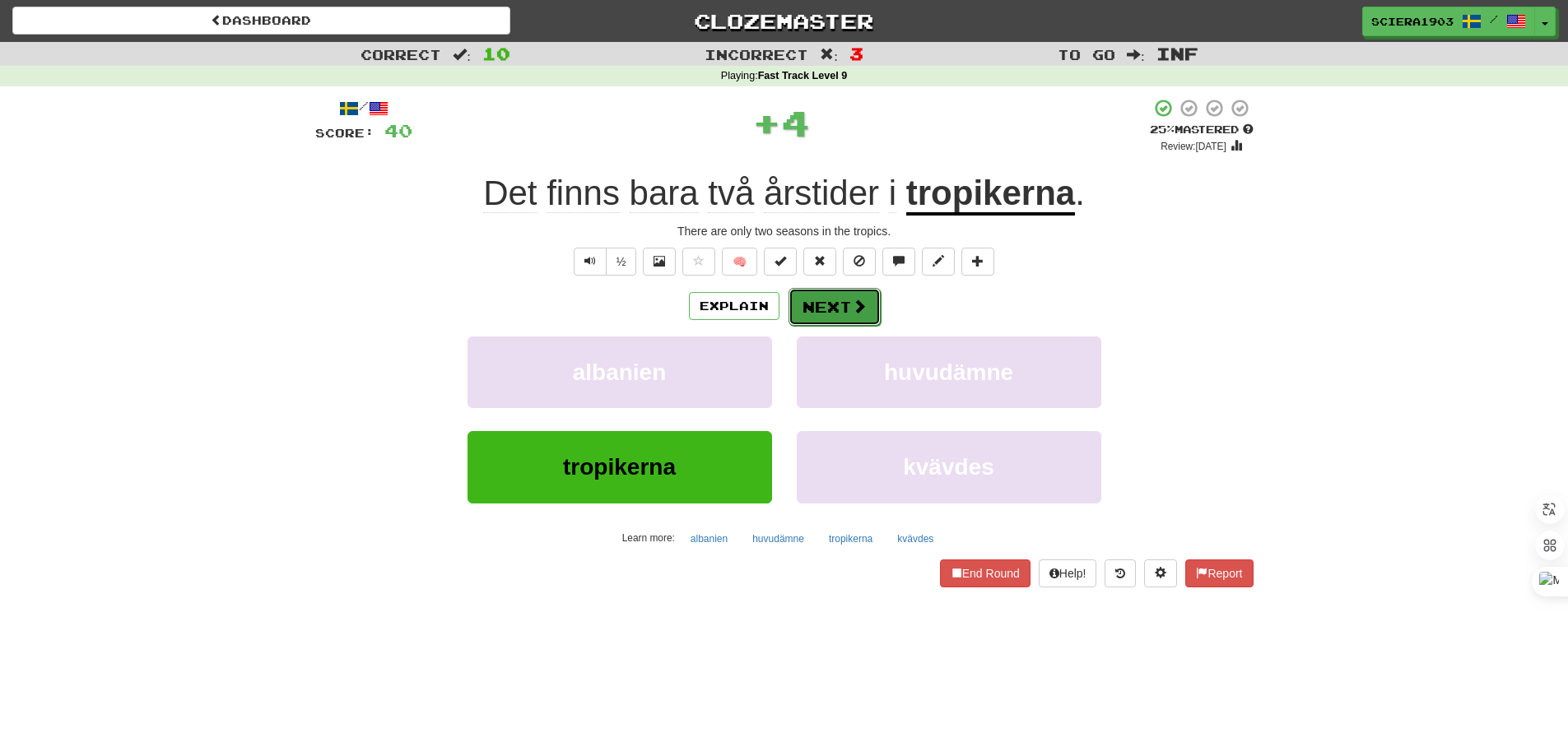
click at [836, 294] on button "Next" at bounding box center [834, 307] width 93 height 38
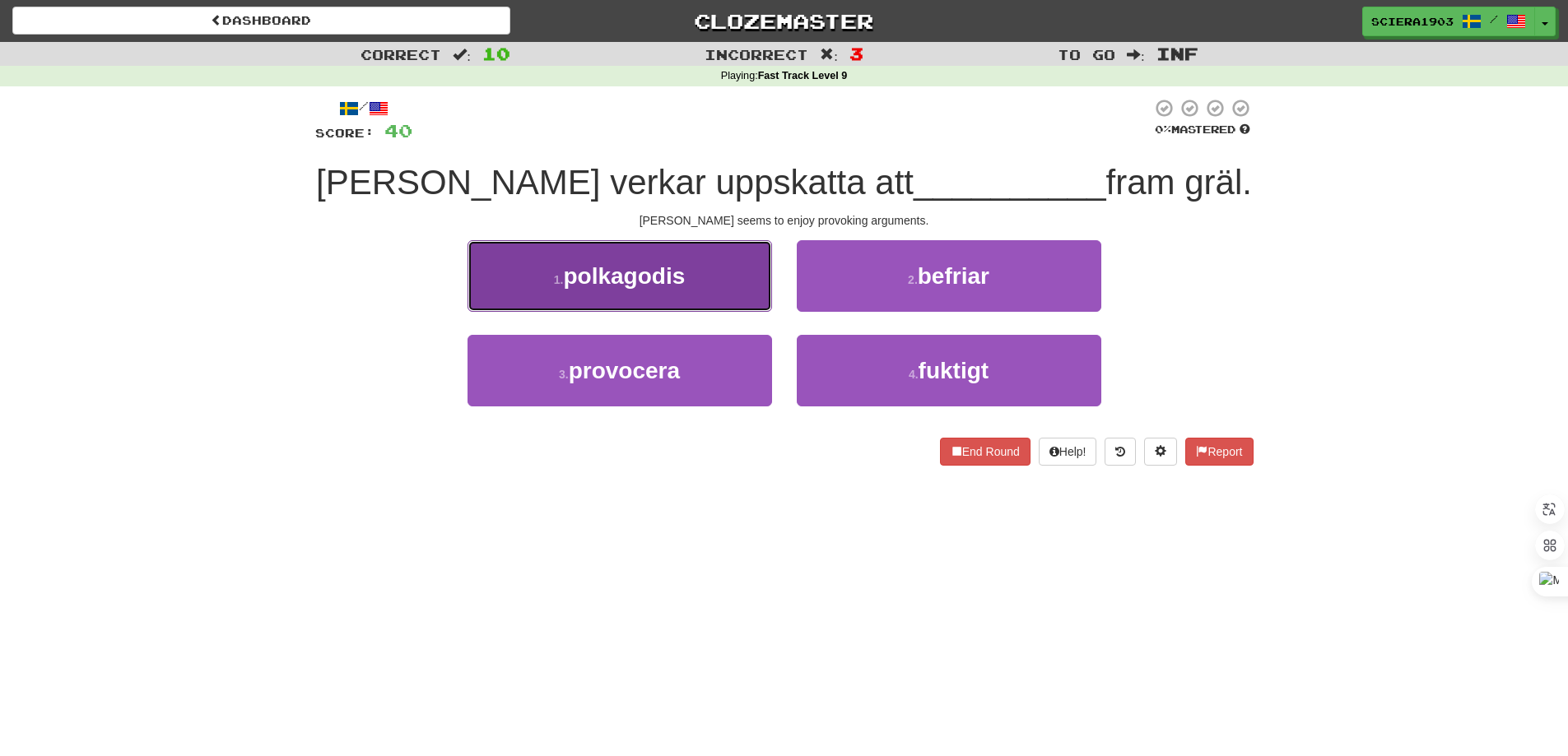
click at [672, 278] on span "polkagodis" at bounding box center [623, 275] width 122 height 25
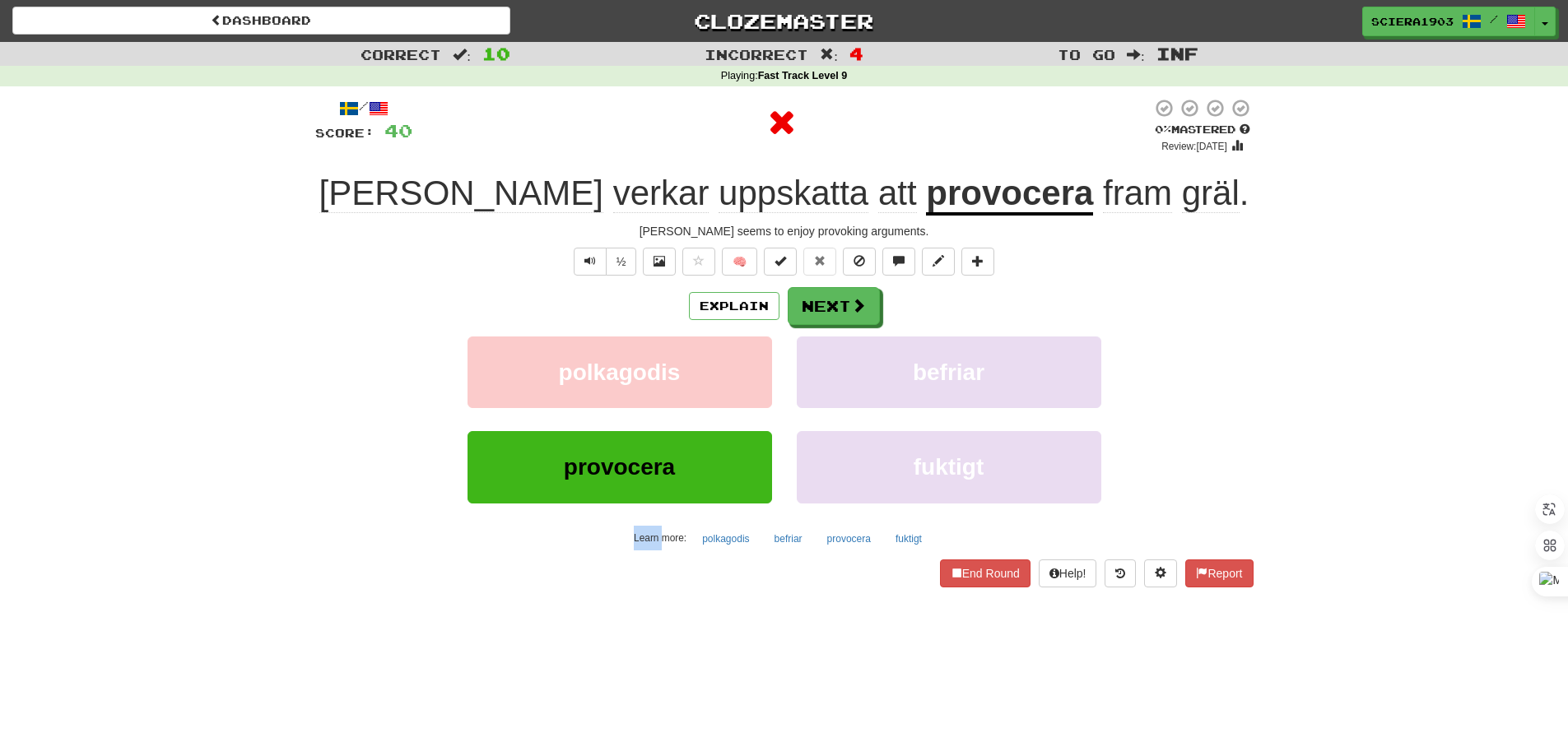
click at [672, 278] on div "/ Score: 40 0 % Mastered Review: [DATE] [PERSON_NAME] verkar uppskatta att prov…" at bounding box center [784, 342] width 938 height 489
